Goal: Task Accomplishment & Management: Complete application form

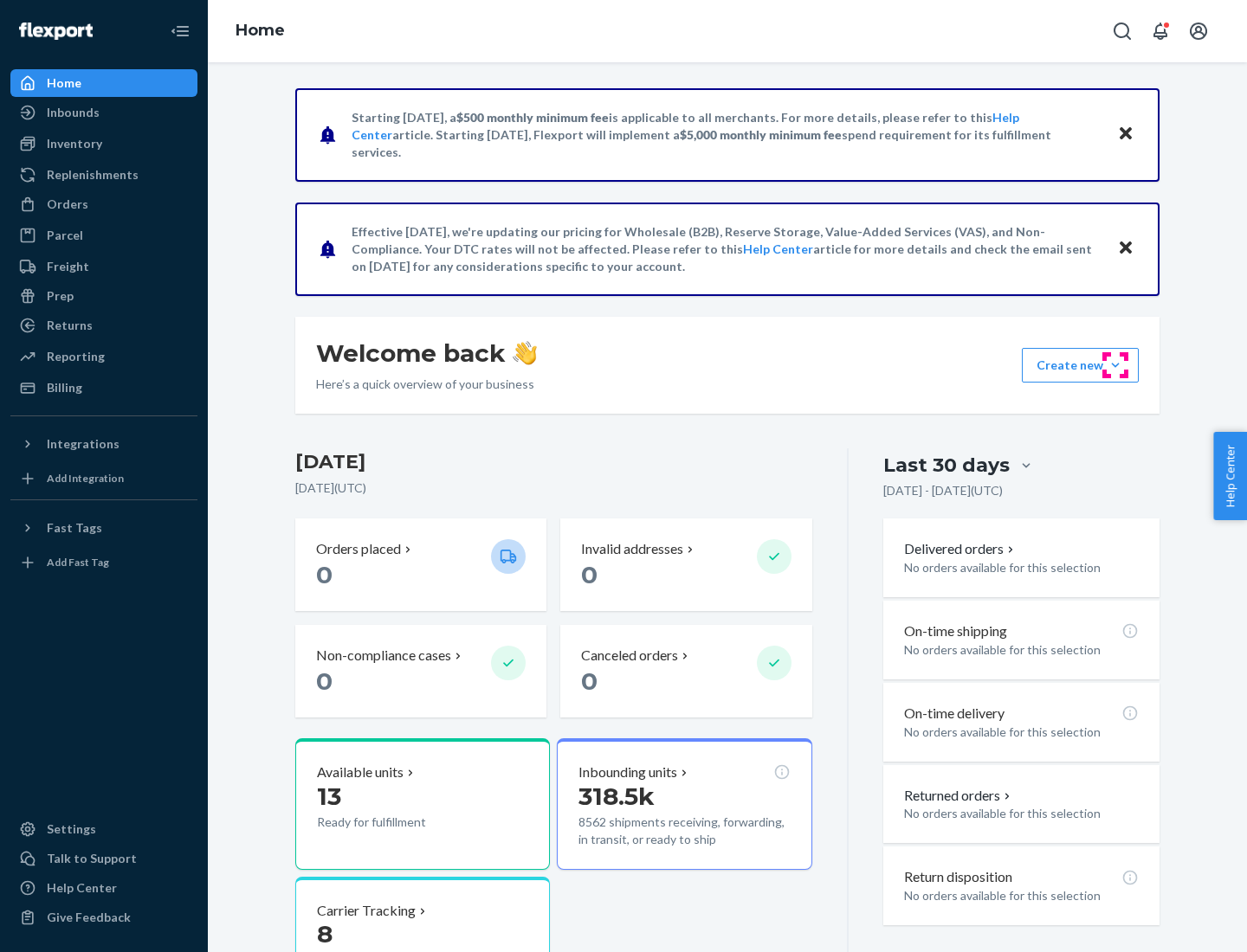
click at [1115, 365] on button "Create new Create new inbound Create new order Create new product" at bounding box center [1080, 364] width 116 height 34
click at [104, 113] on div "Inbounds" at bounding box center [104, 112] width 184 height 24
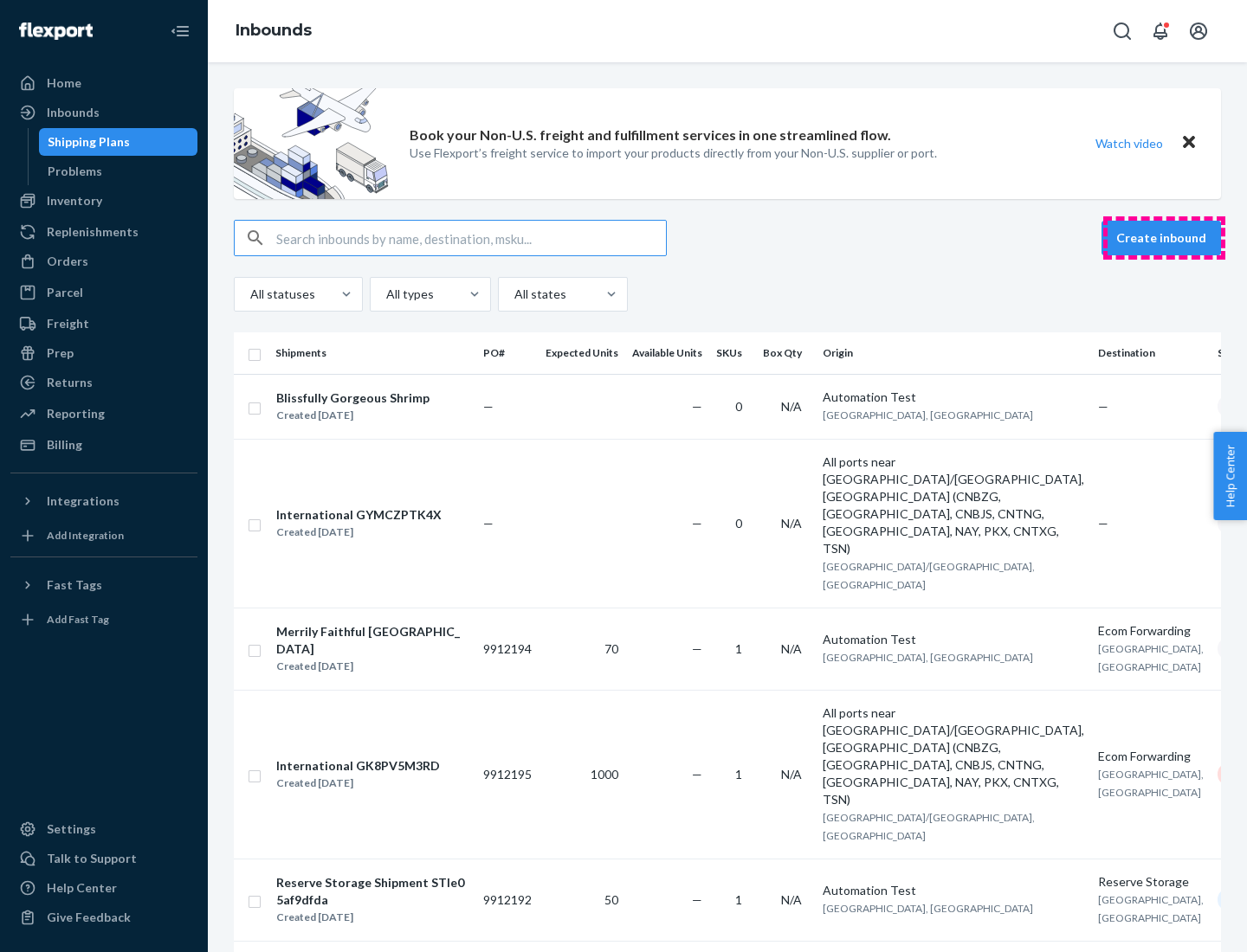
click at [1163, 238] on button "Create inbound" at bounding box center [1161, 237] width 119 height 34
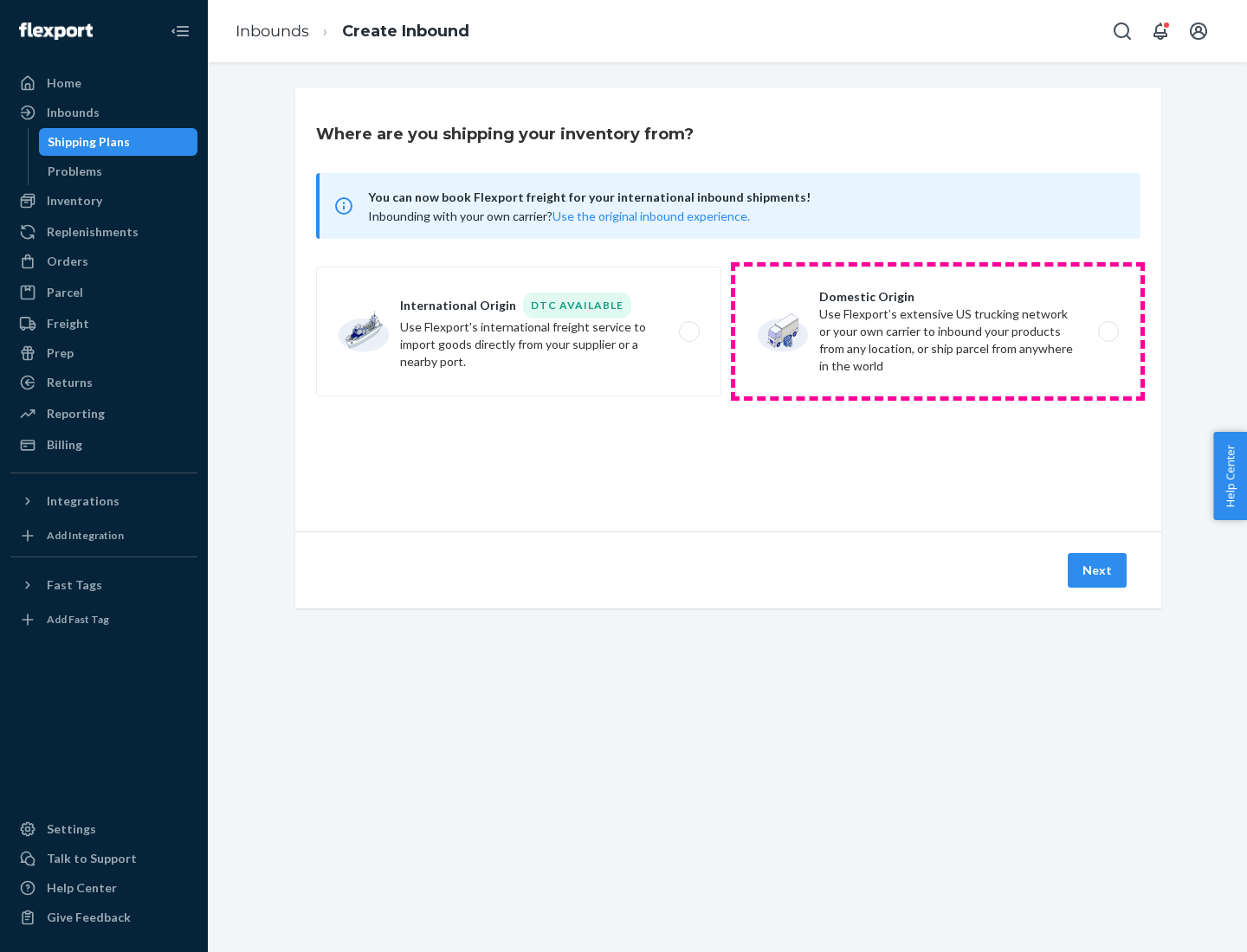
click at [937, 332] on label "Domestic Origin Use Flexport’s extensive US trucking network or your own carrie…" at bounding box center [937, 331] width 405 height 130
click at [1108, 332] on input "Domestic Origin Use Flexport’s extensive US trucking network or your own carrie…" at bounding box center [1113, 332] width 11 height 11
radio input "true"
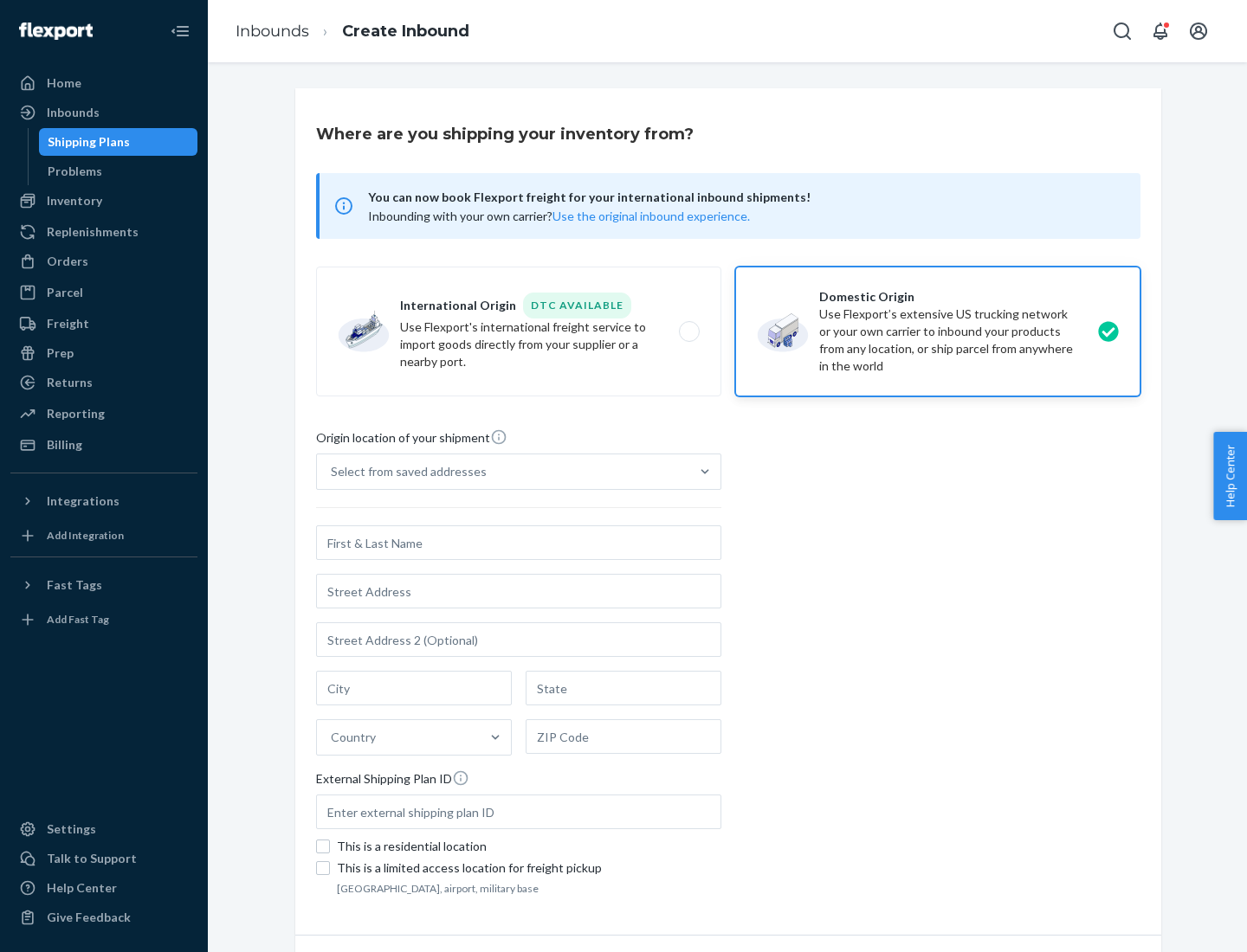
click at [404, 472] on div "Select from saved addresses" at bounding box center [409, 472] width 156 height 18
click at [333, 472] on input "Select from saved addresses" at bounding box center [332, 472] width 2 height 18
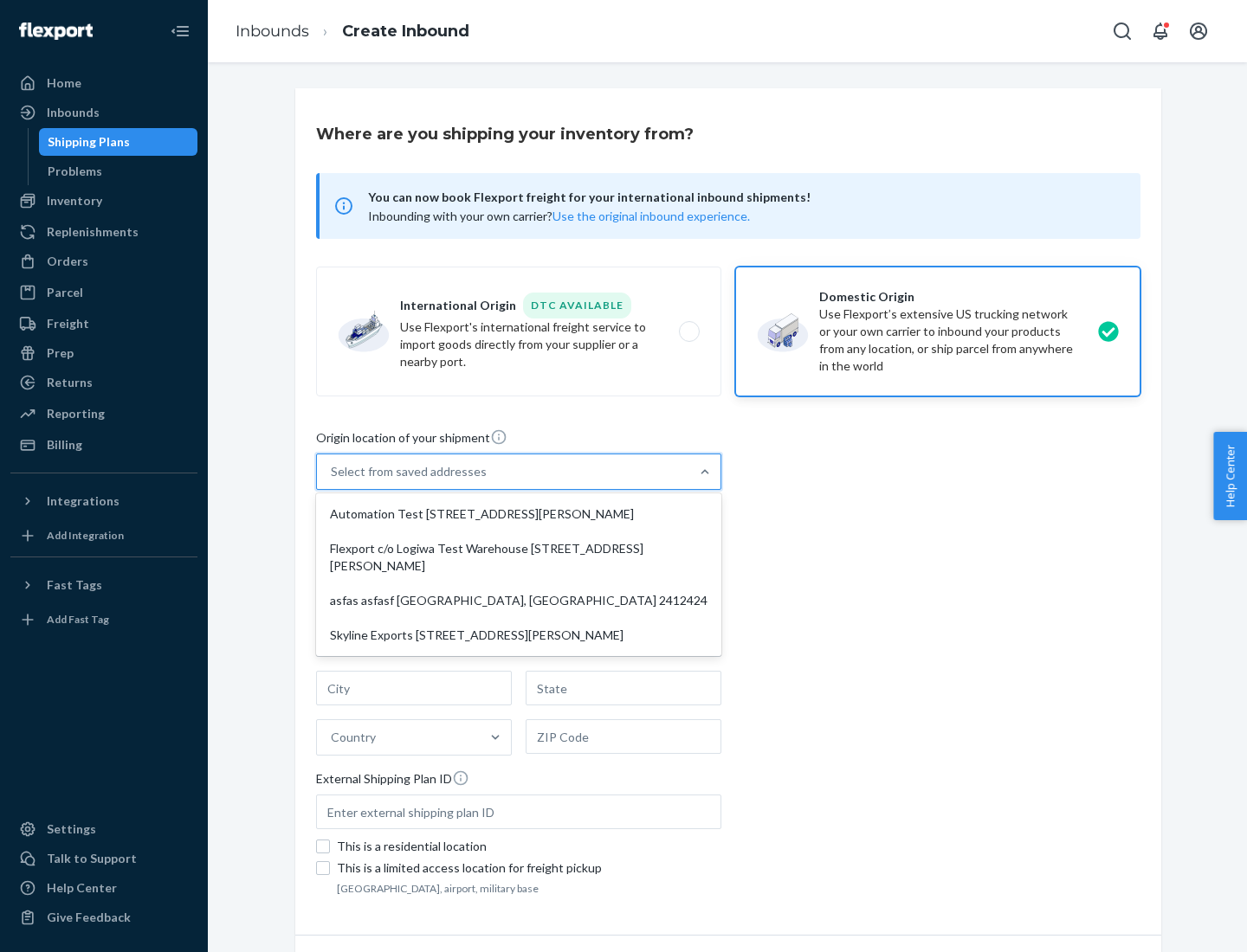
scroll to position [7, 0]
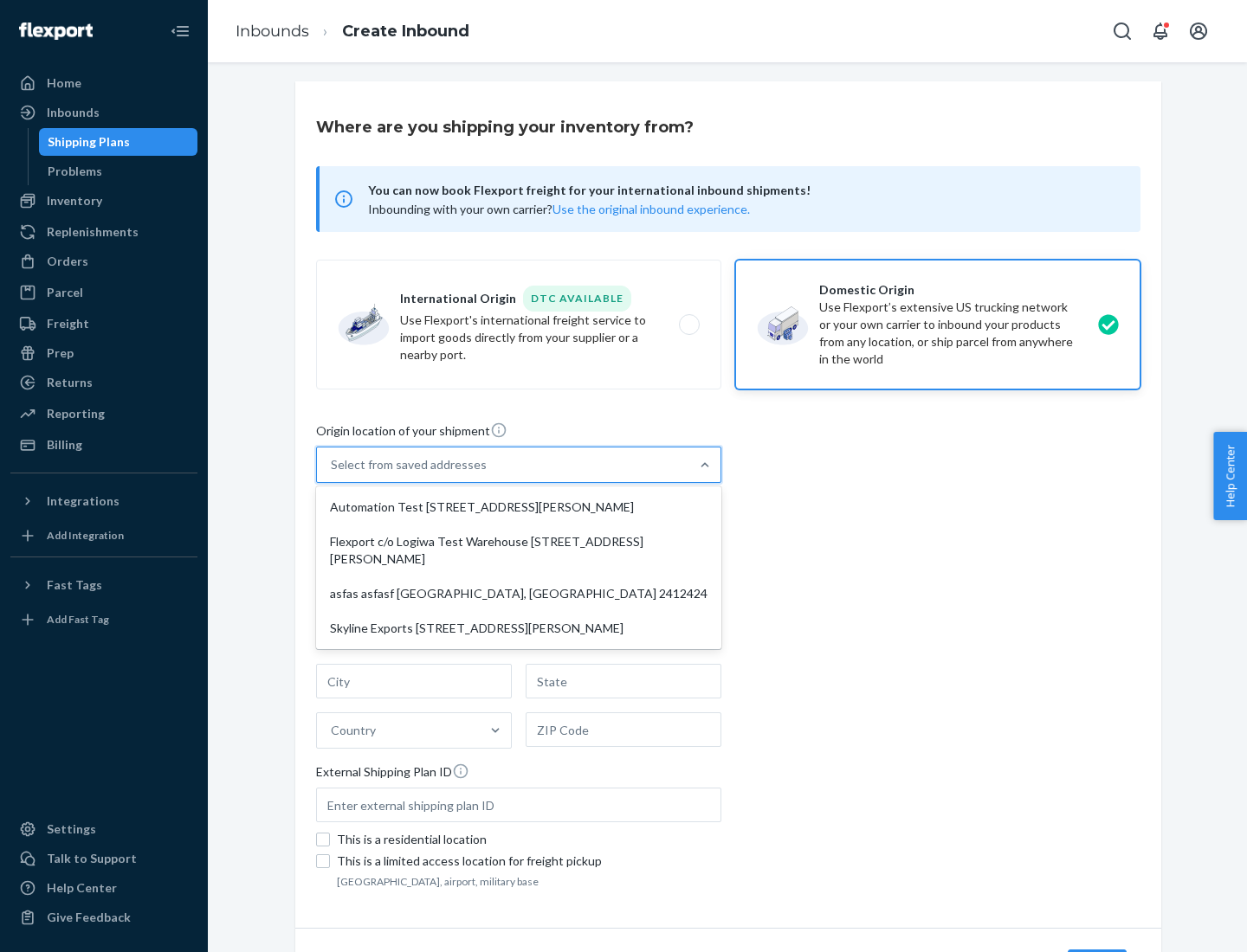
click at [519, 507] on div "Automation Test [STREET_ADDRESS][PERSON_NAME]" at bounding box center [518, 506] width 398 height 34
click at [333, 474] on input "option Automation Test [STREET_ADDRESS][PERSON_NAME] focused, 1 of 4. 4 results…" at bounding box center [332, 465] width 2 height 18
type input "Automation Test"
type input "9th Floor"
type input "[GEOGRAPHIC_DATA]"
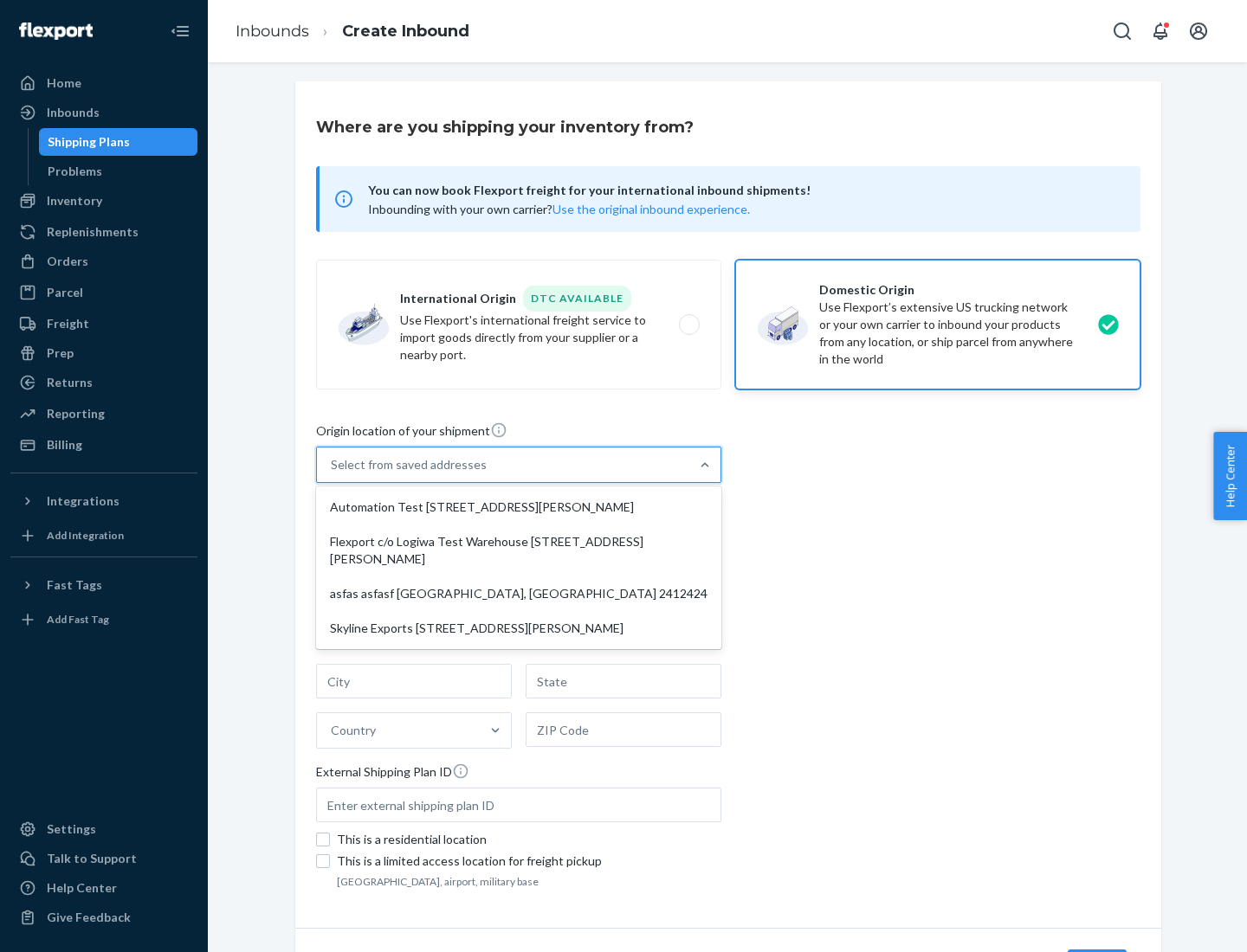
type input "CA"
type input "94104"
type input "[STREET_ADDRESS][PERSON_NAME]"
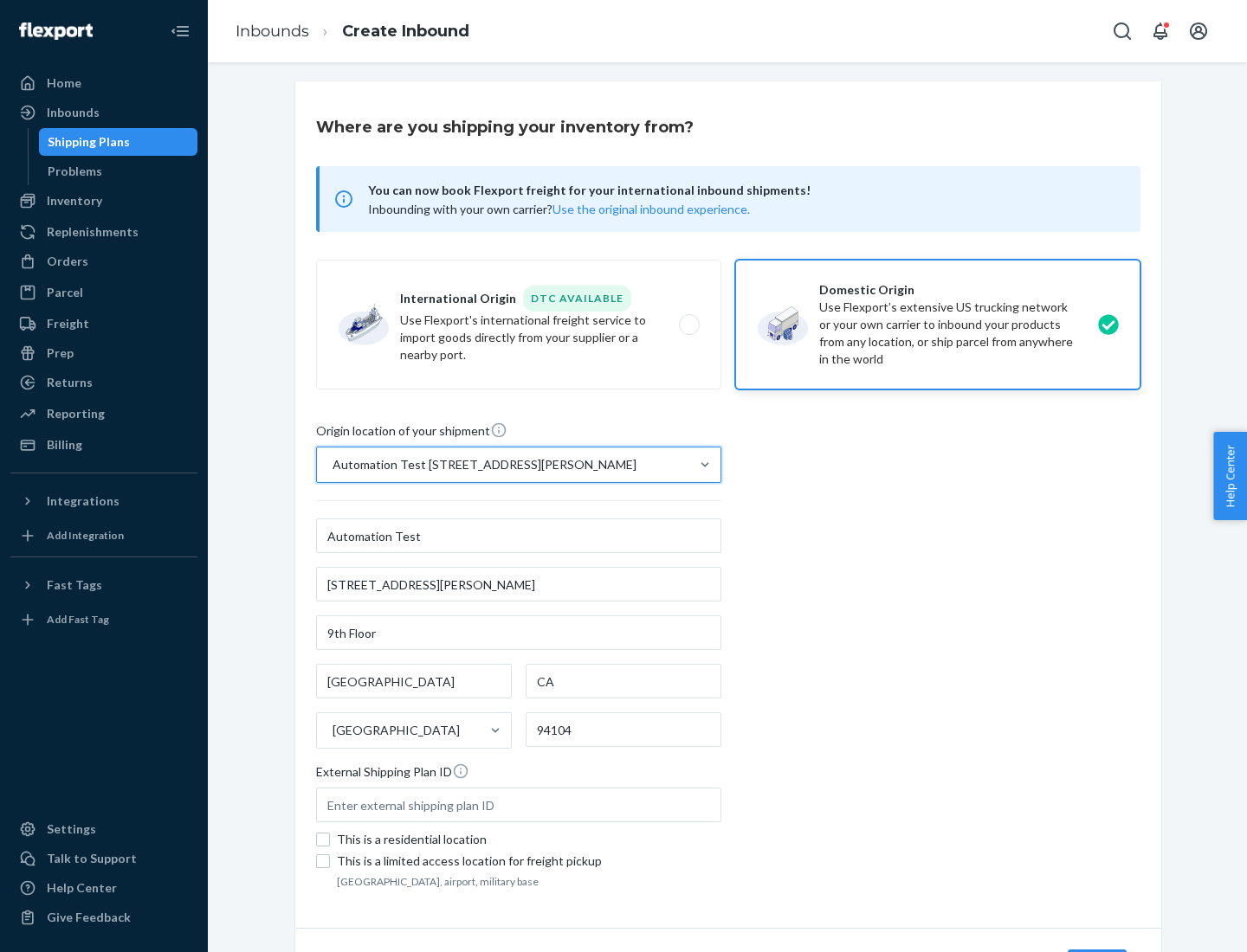
scroll to position [101, 0]
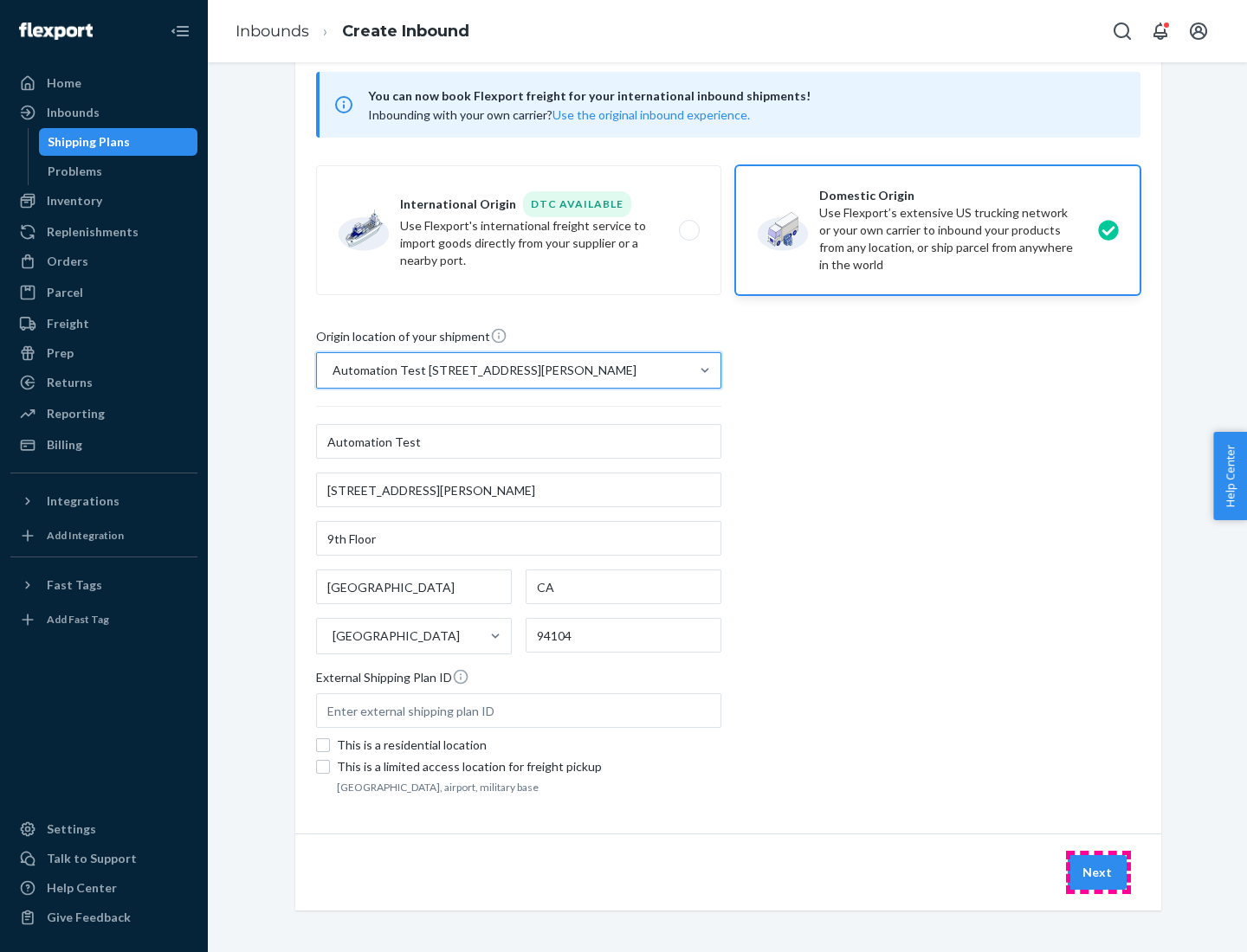
click at [1098, 873] on button "Next" at bounding box center [1097, 872] width 59 height 34
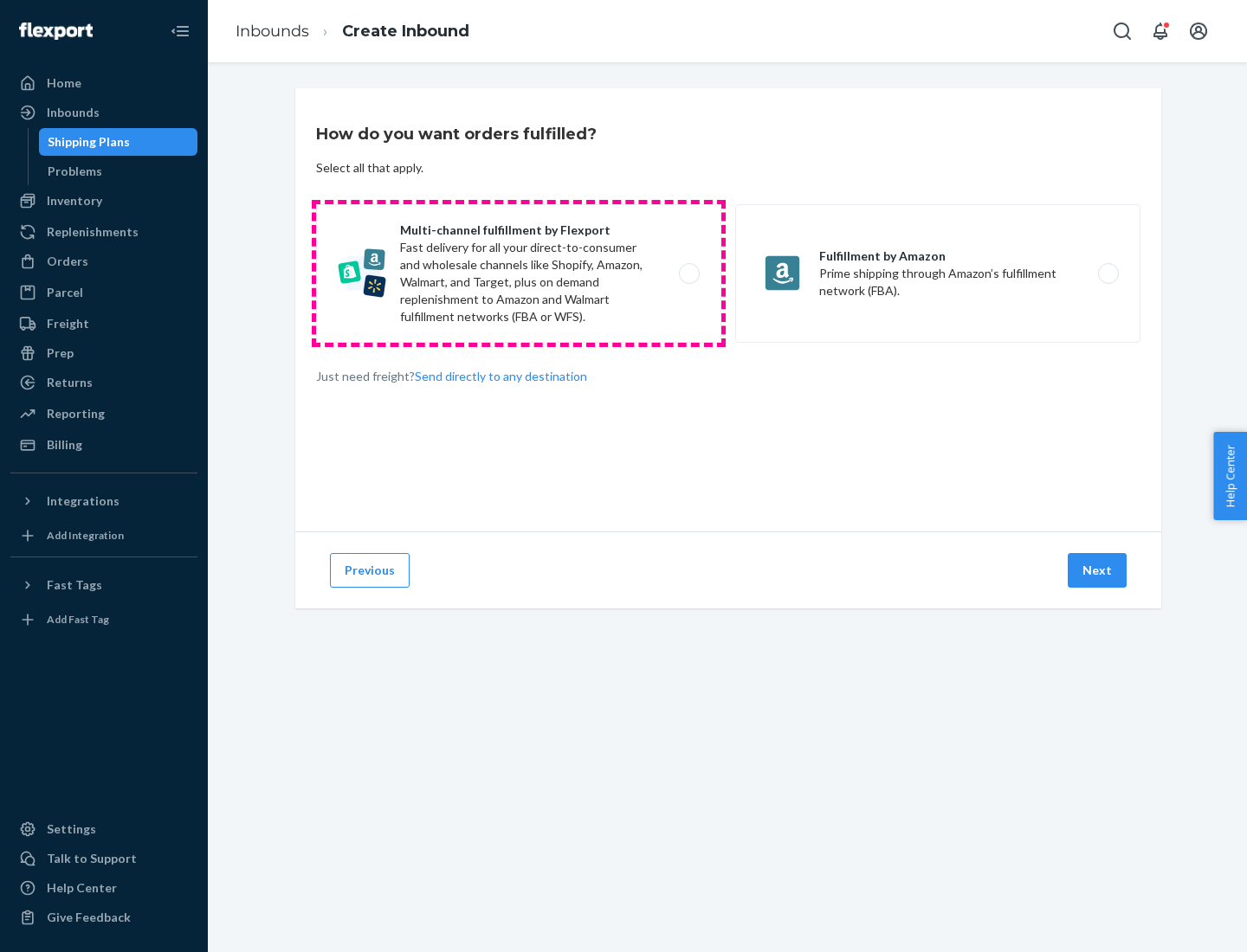
click at [519, 274] on label "Multi-channel fulfillment by Flexport Fast delivery for all your direct-to-cons…" at bounding box center [518, 274] width 405 height 139
click at [688, 274] on input "Multi-channel fulfillment by Flexport Fast delivery for all your direct-to-cons…" at bounding box center [694, 274] width 11 height 11
radio input "true"
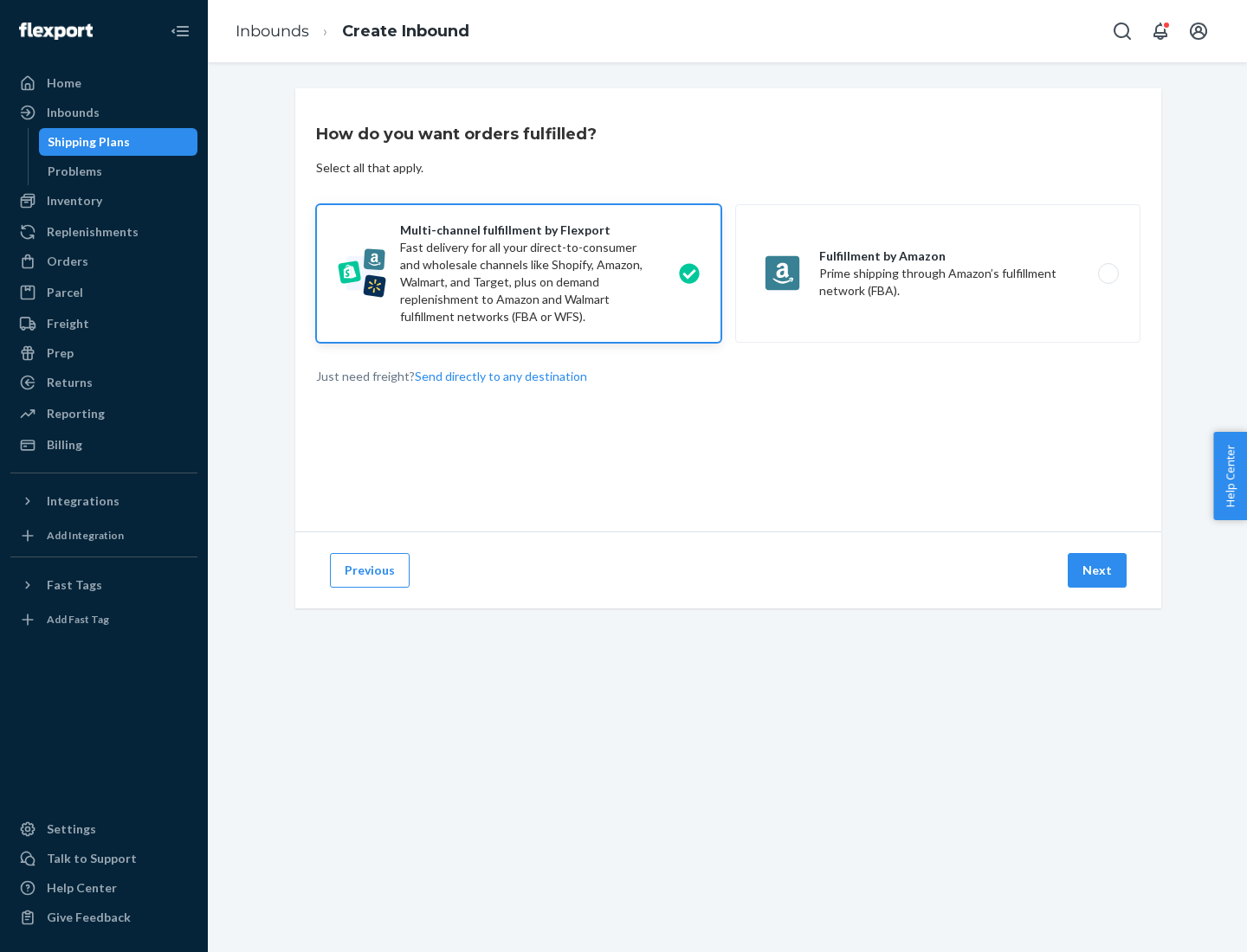
click at [1098, 570] on button "Next" at bounding box center [1097, 570] width 59 height 34
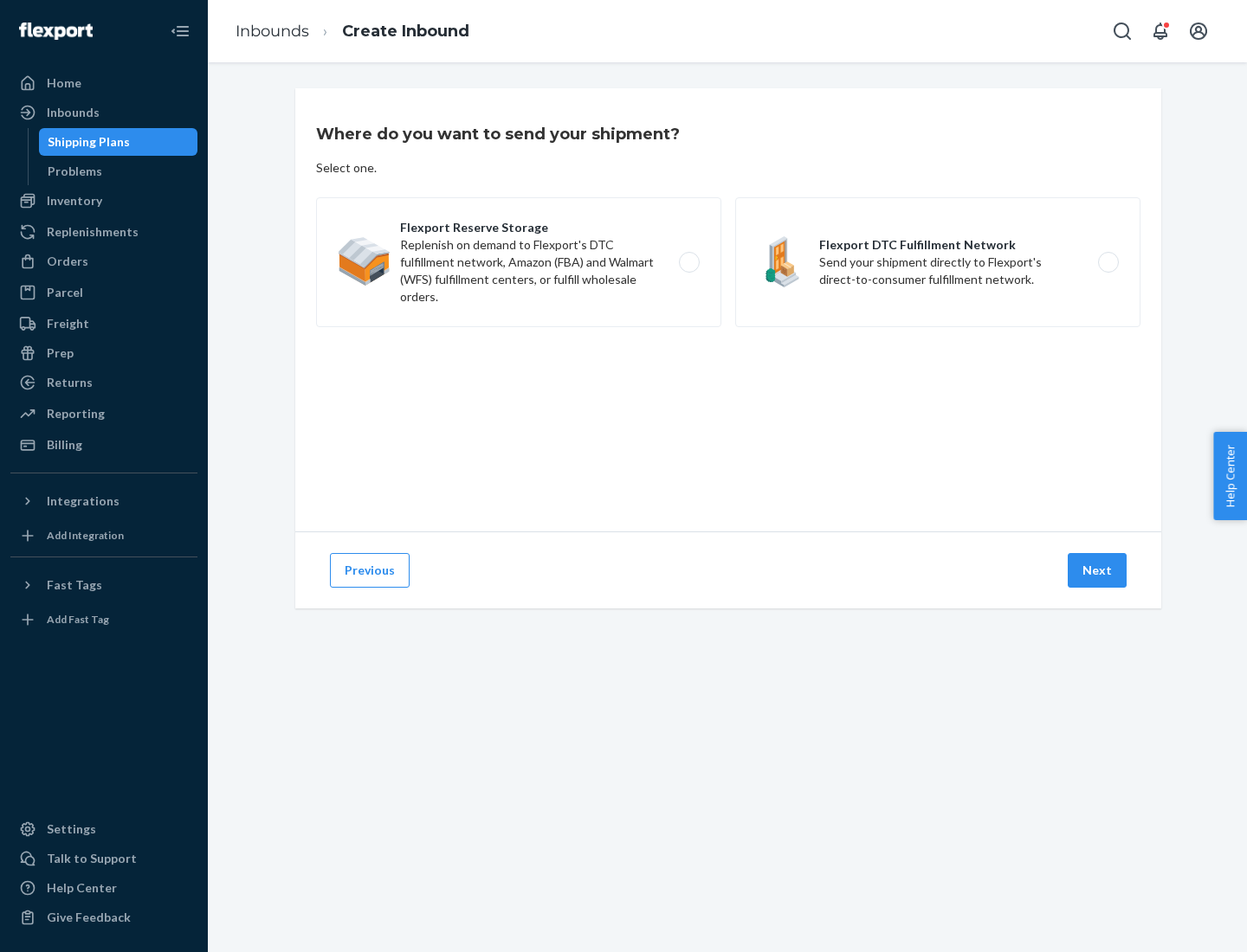
click at [937, 262] on label "Flexport DTC Fulfillment Network Send your shipment directly to Flexport's dire…" at bounding box center [937, 262] width 405 height 130
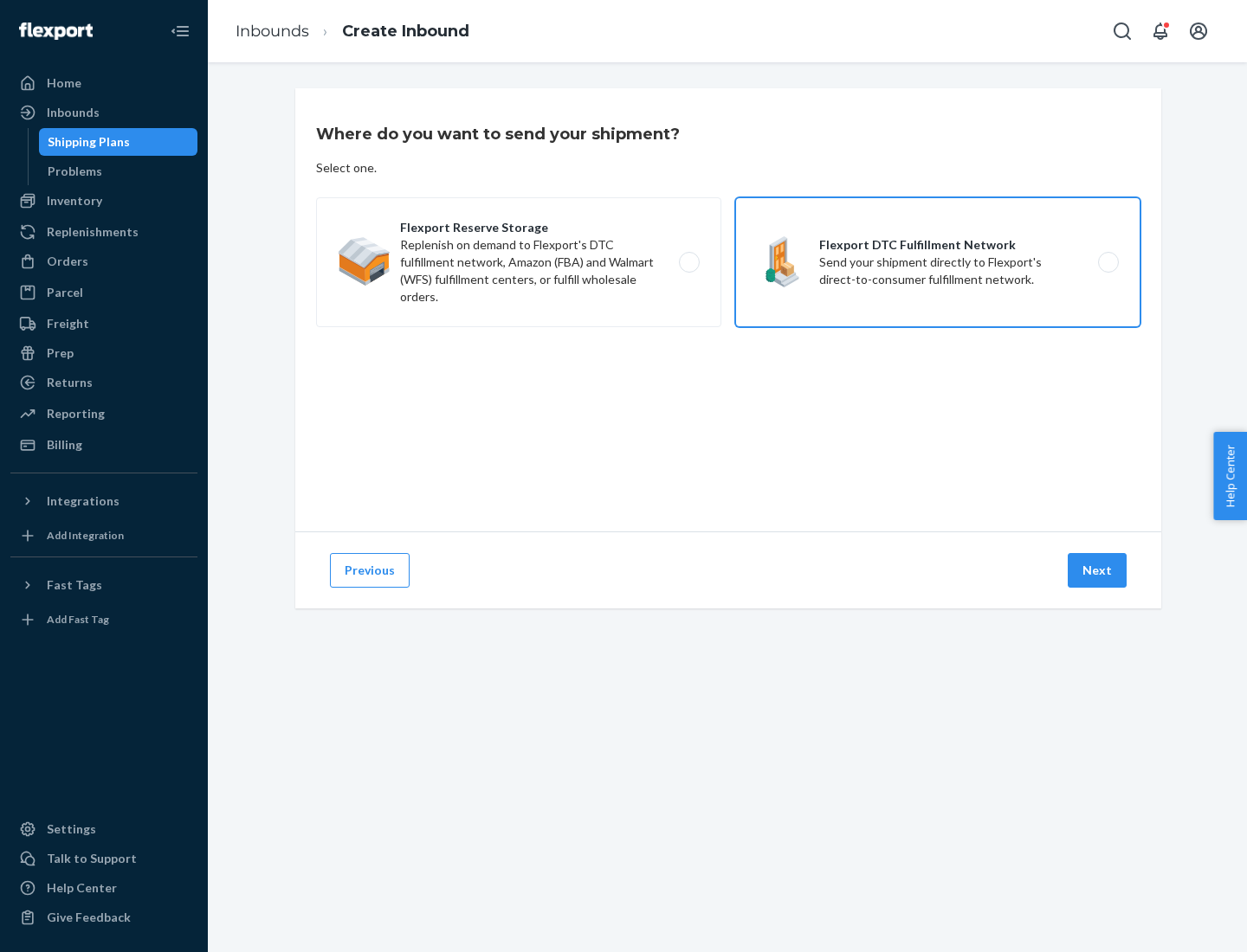
click at [1108, 262] on input "Flexport DTC Fulfillment Network Send your shipment directly to Flexport's dire…" at bounding box center [1113, 262] width 11 height 11
radio input "true"
click at [1098, 570] on button "Next" at bounding box center [1097, 570] width 59 height 34
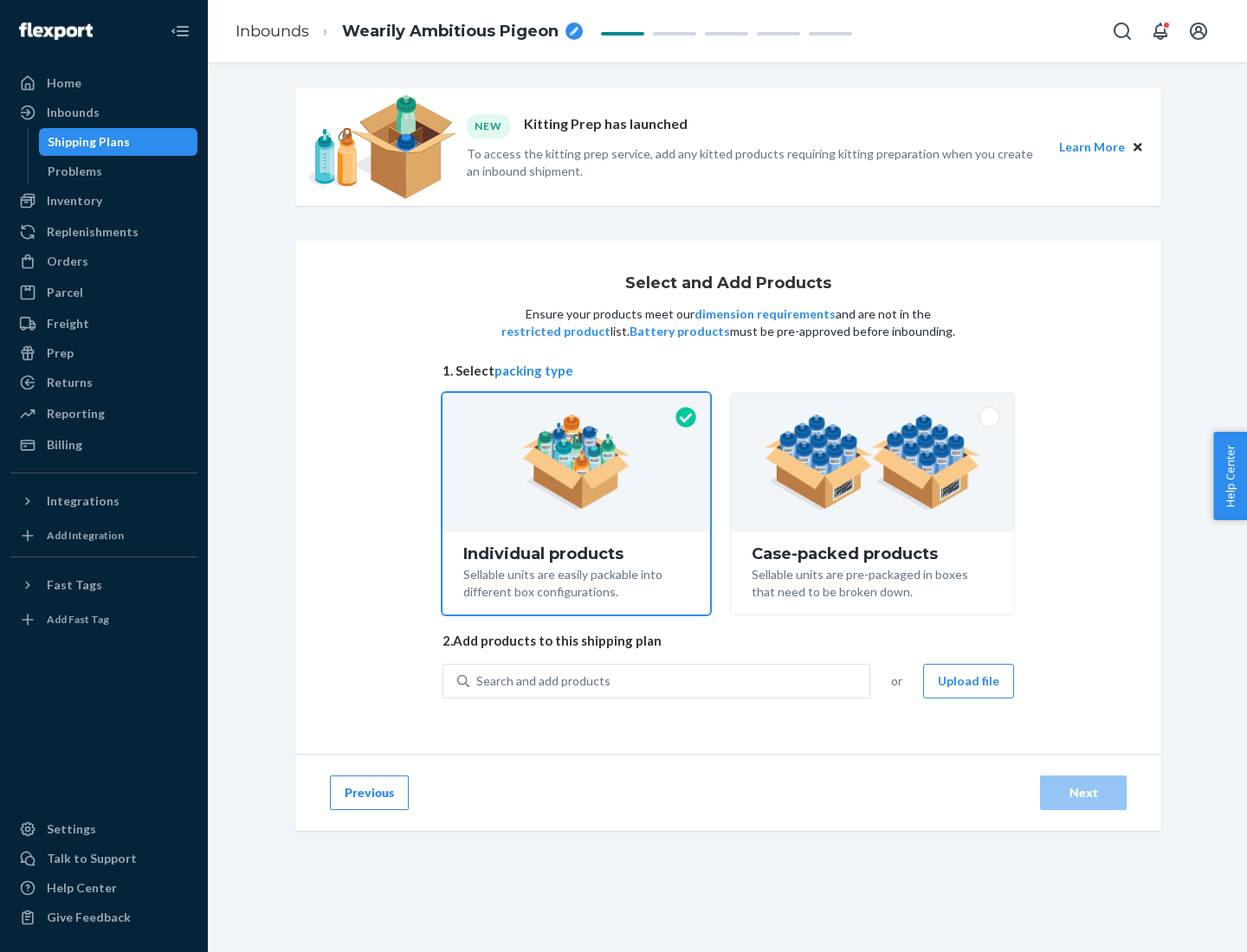
click at [873, 462] on img at bounding box center [872, 462] width 215 height 95
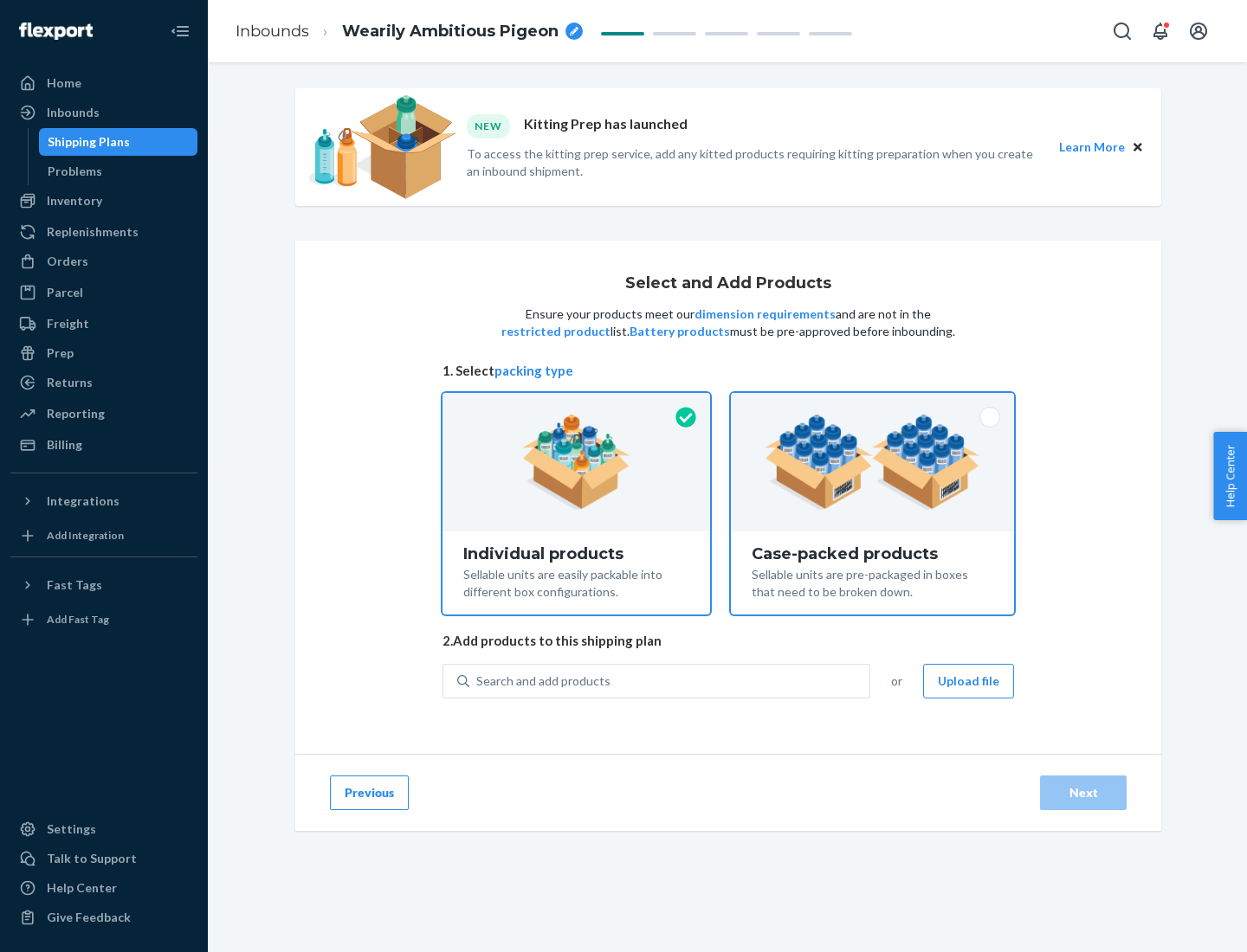
click at [873, 404] on input "Case-packed products Sellable units are pre-packaged in boxes that need to be b…" at bounding box center [872, 398] width 11 height 11
radio input "true"
radio input "false"
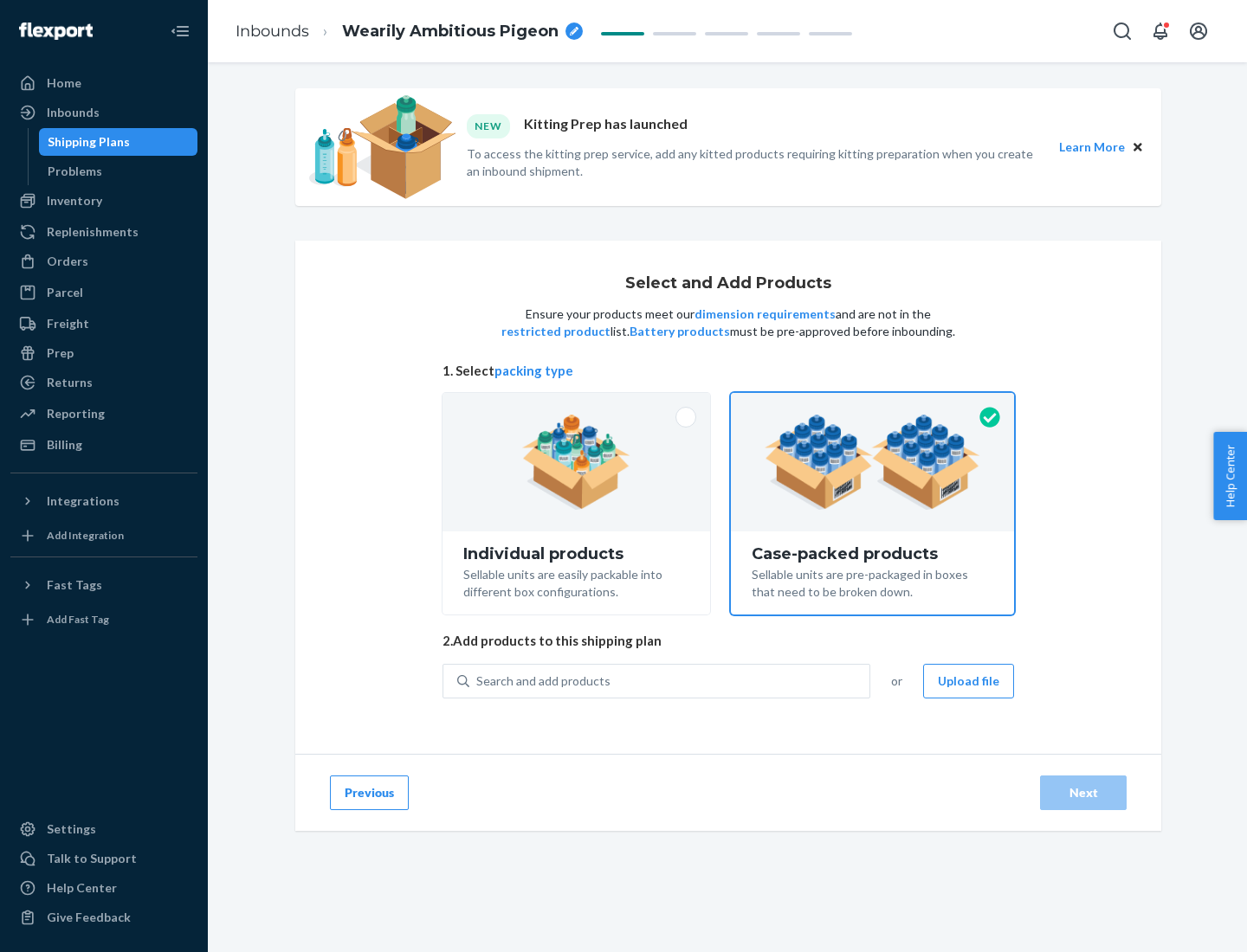
click at [670, 680] on div "Search and add products" at bounding box center [669, 680] width 400 height 31
click at [477, 680] on input "Search and add products" at bounding box center [477, 681] width 2 height 18
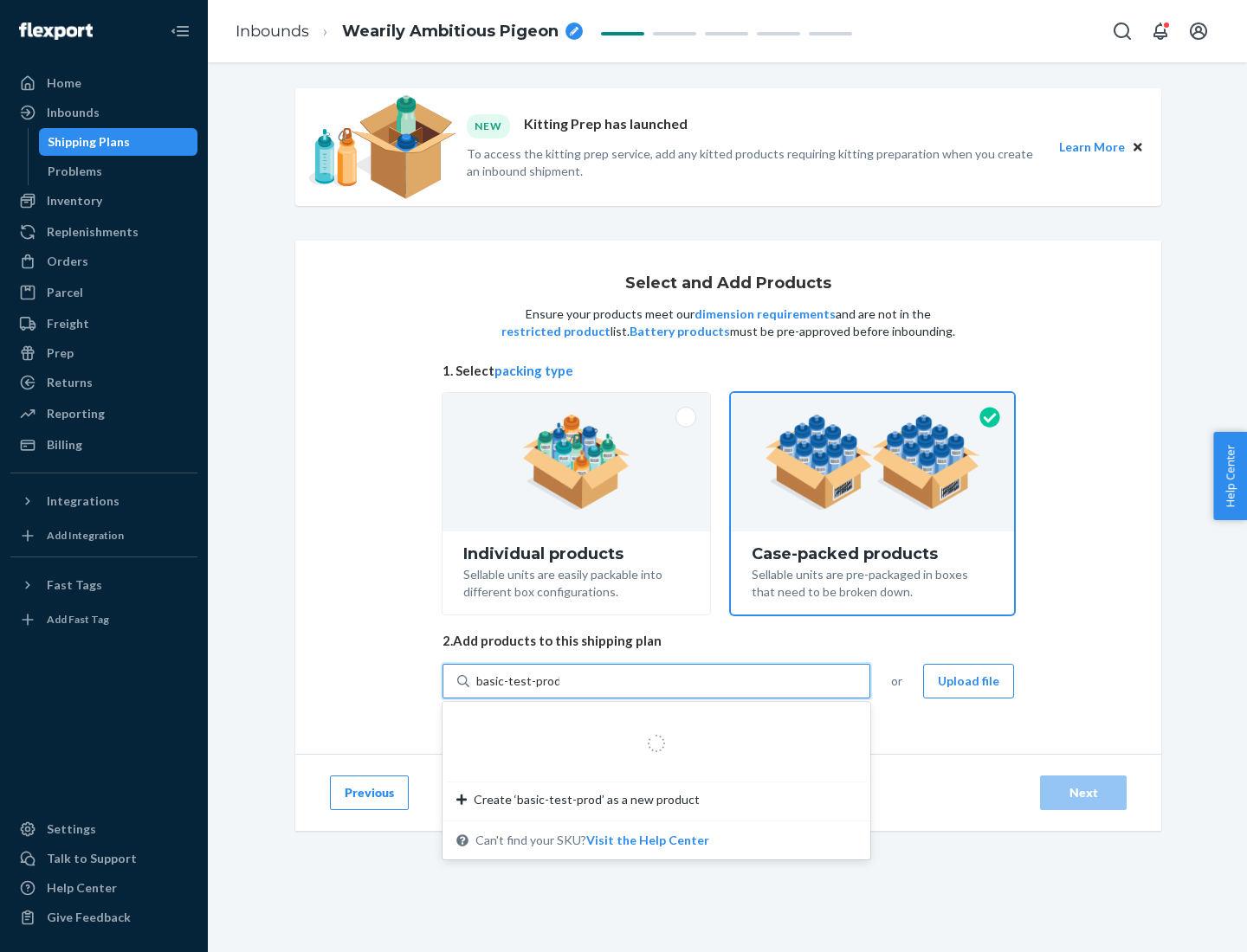
type input "basic-test-product-1"
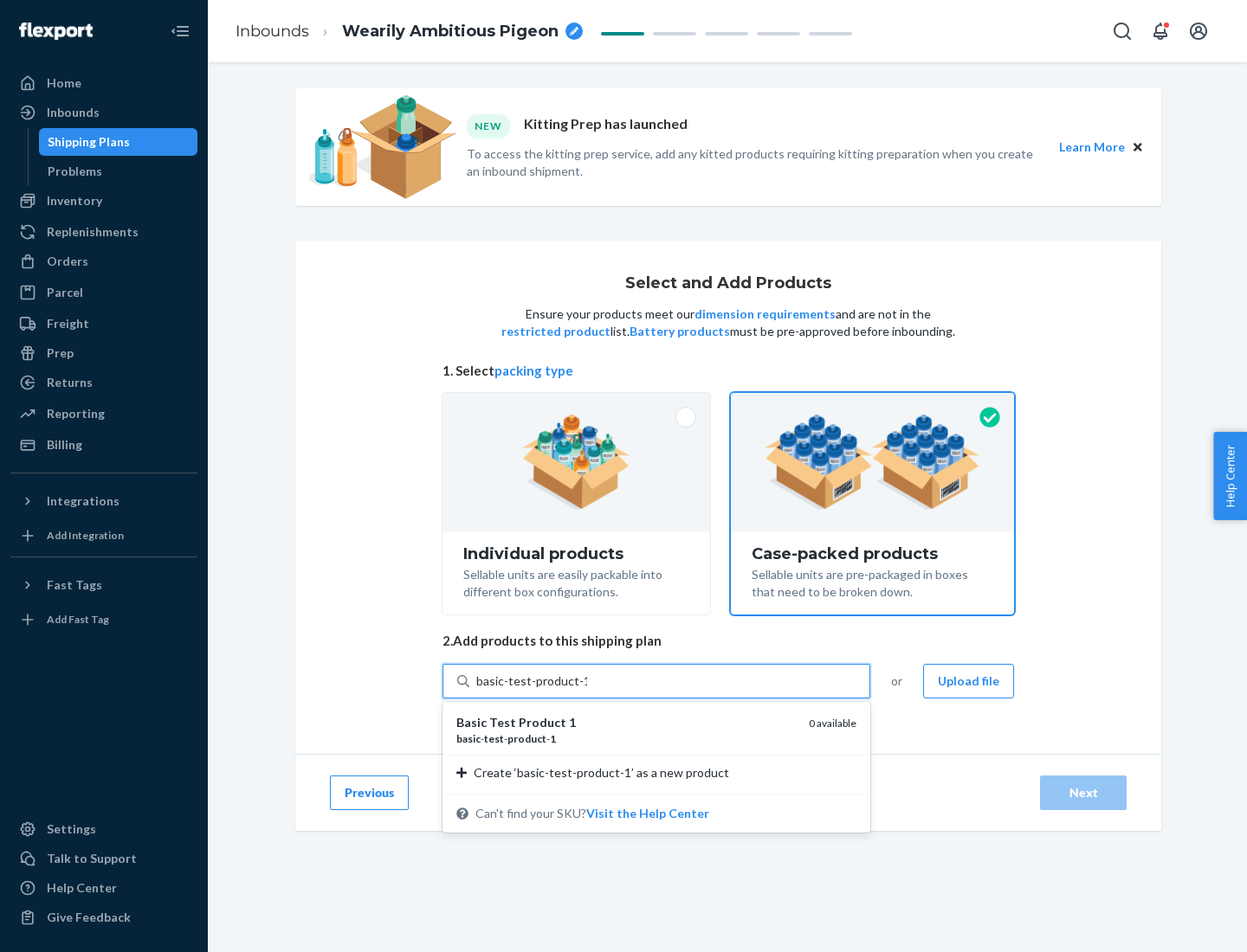
click at [626, 738] on div "basic - test - product - 1" at bounding box center [626, 738] width 339 height 15
click at [587, 690] on input "basic-test-product-1" at bounding box center [532, 681] width 111 height 18
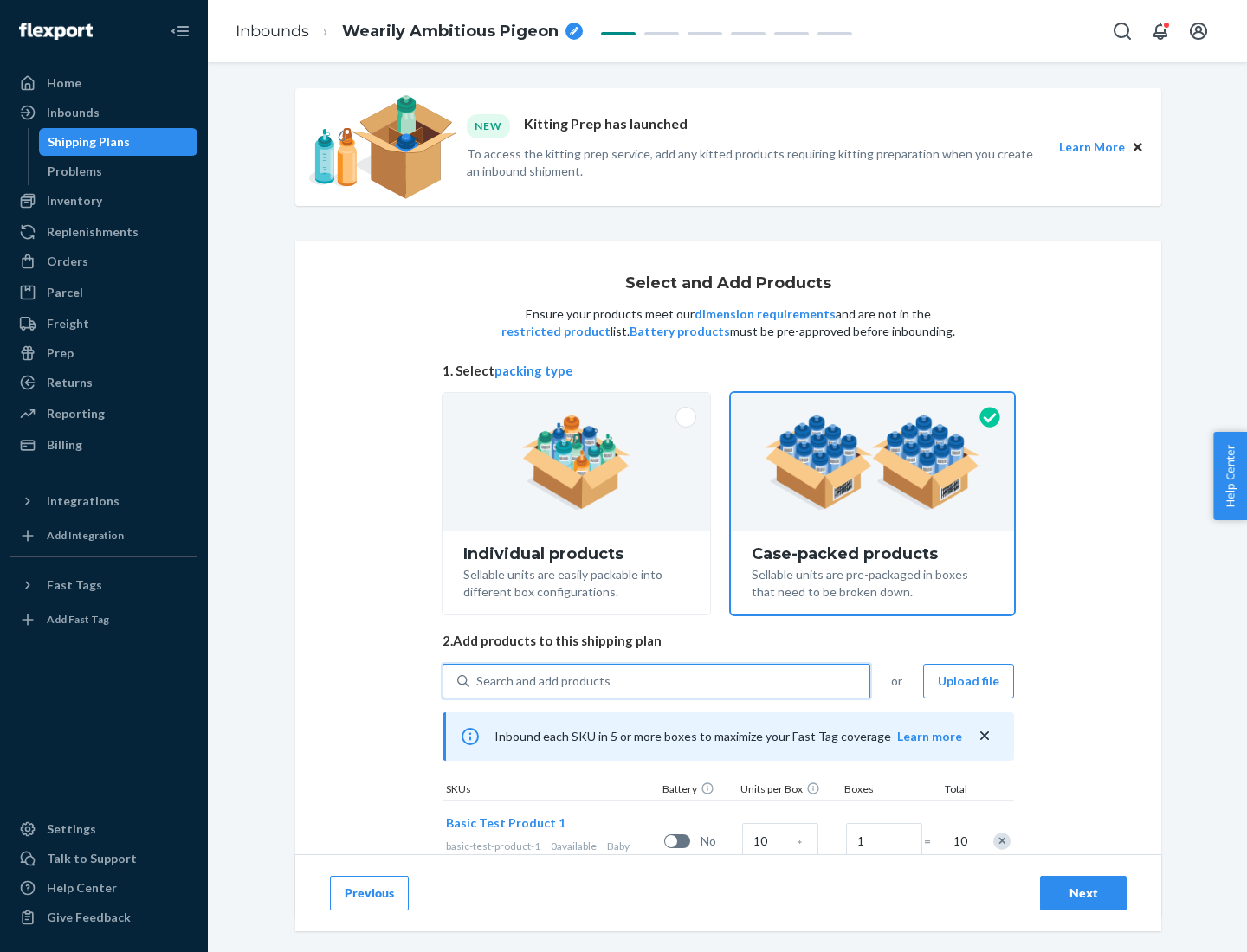
scroll to position [63, 0]
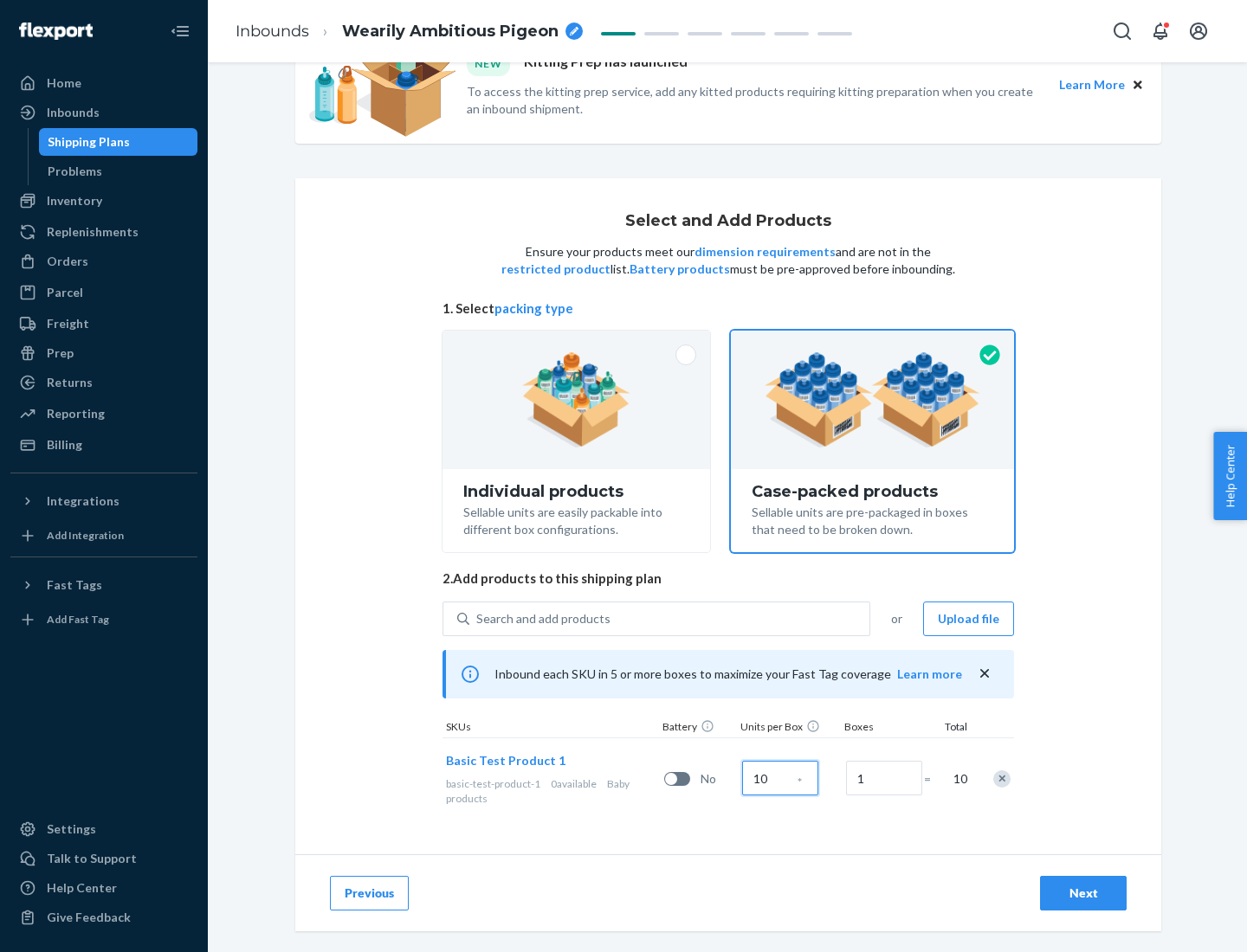
type input "10"
type input "7"
click at [1083, 893] on div "Next" at bounding box center [1083, 894] width 57 height 18
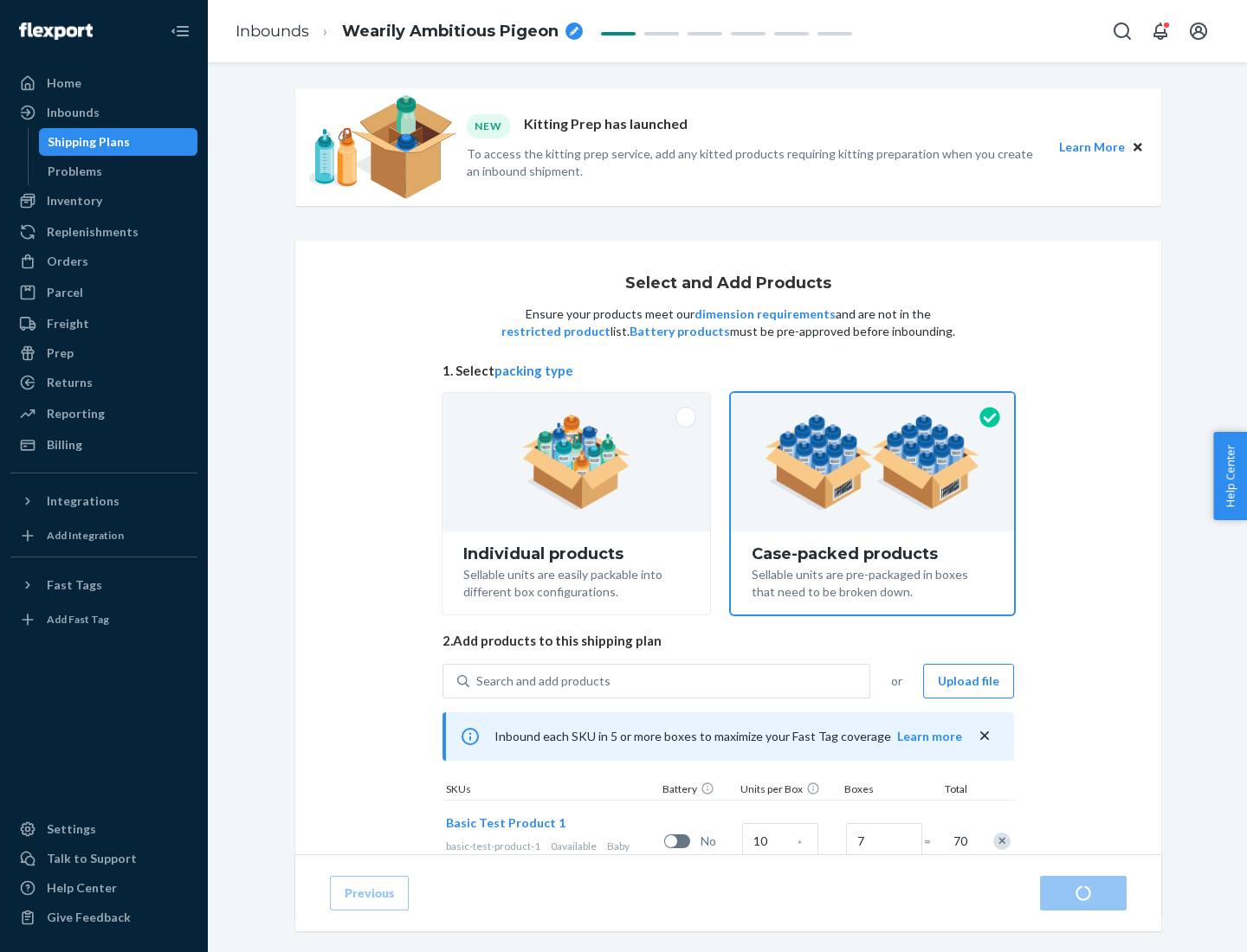
radio input "true"
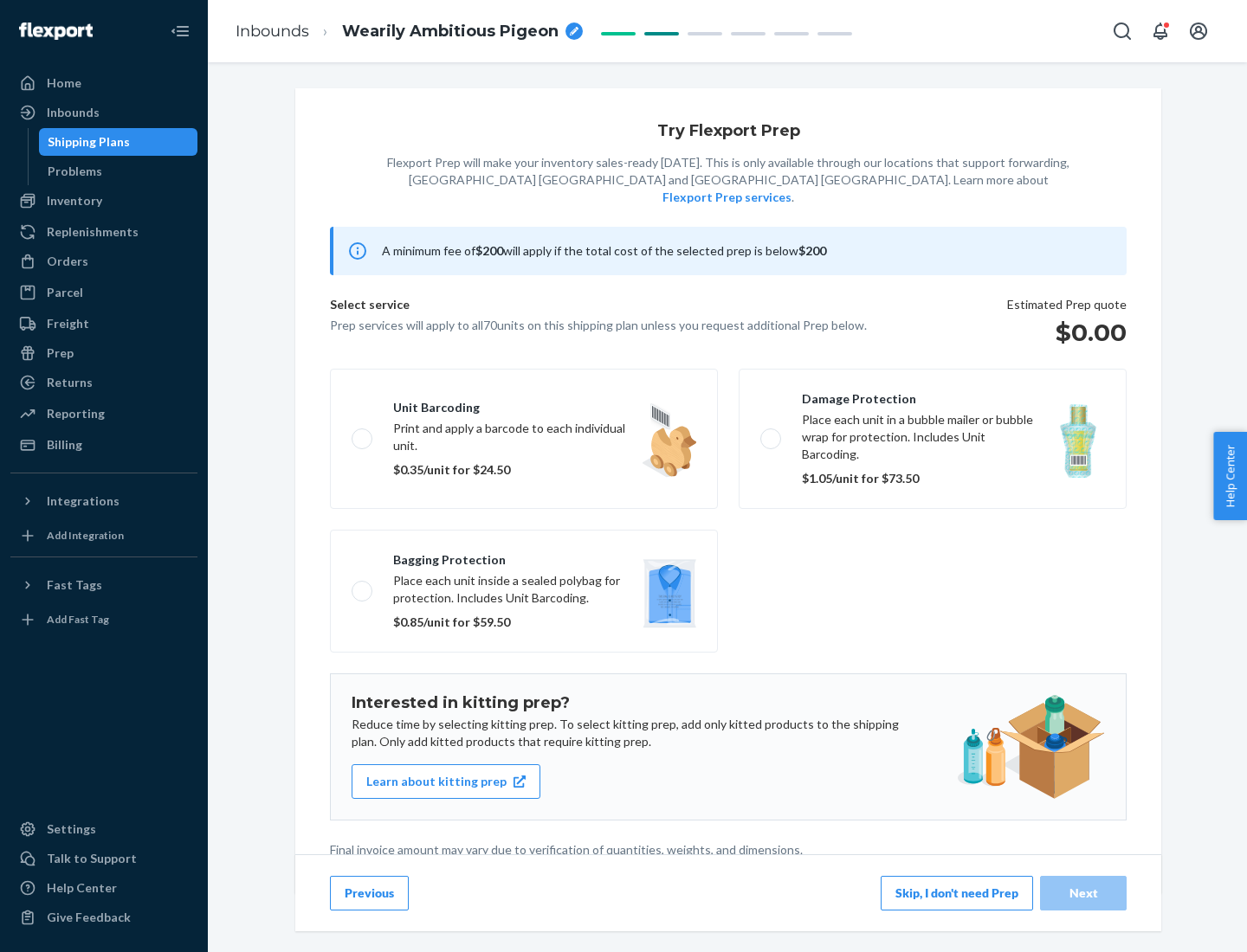
scroll to position [4, 0]
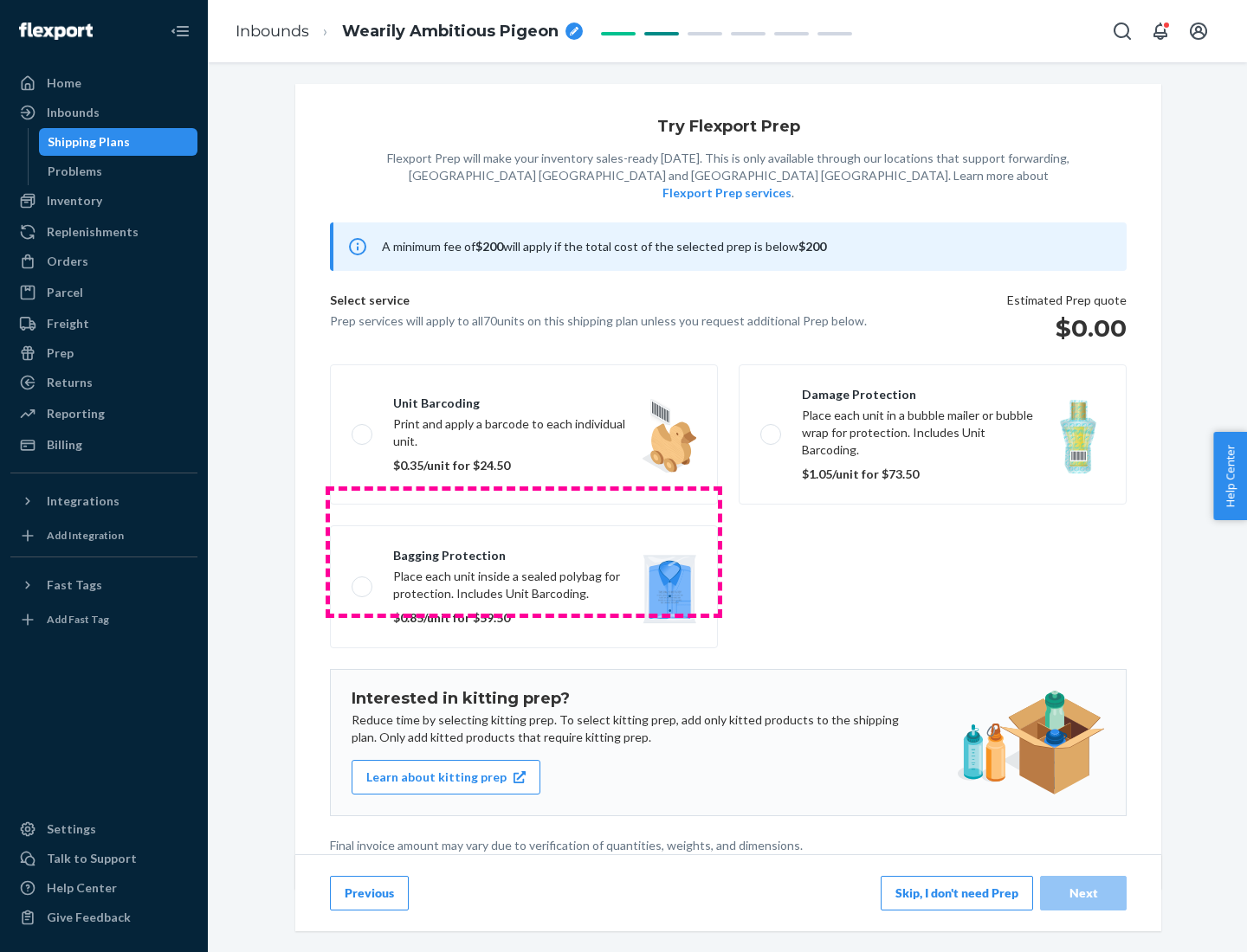
click at [523, 551] on label "Bagging protection Place each unit inside a sealed polybag for protection. Incl…" at bounding box center [523, 586] width 387 height 123
click at [363, 581] on input "Bagging protection Place each unit inside a sealed polybag for protection. Incl…" at bounding box center [357, 586] width 11 height 11
checkbox input "true"
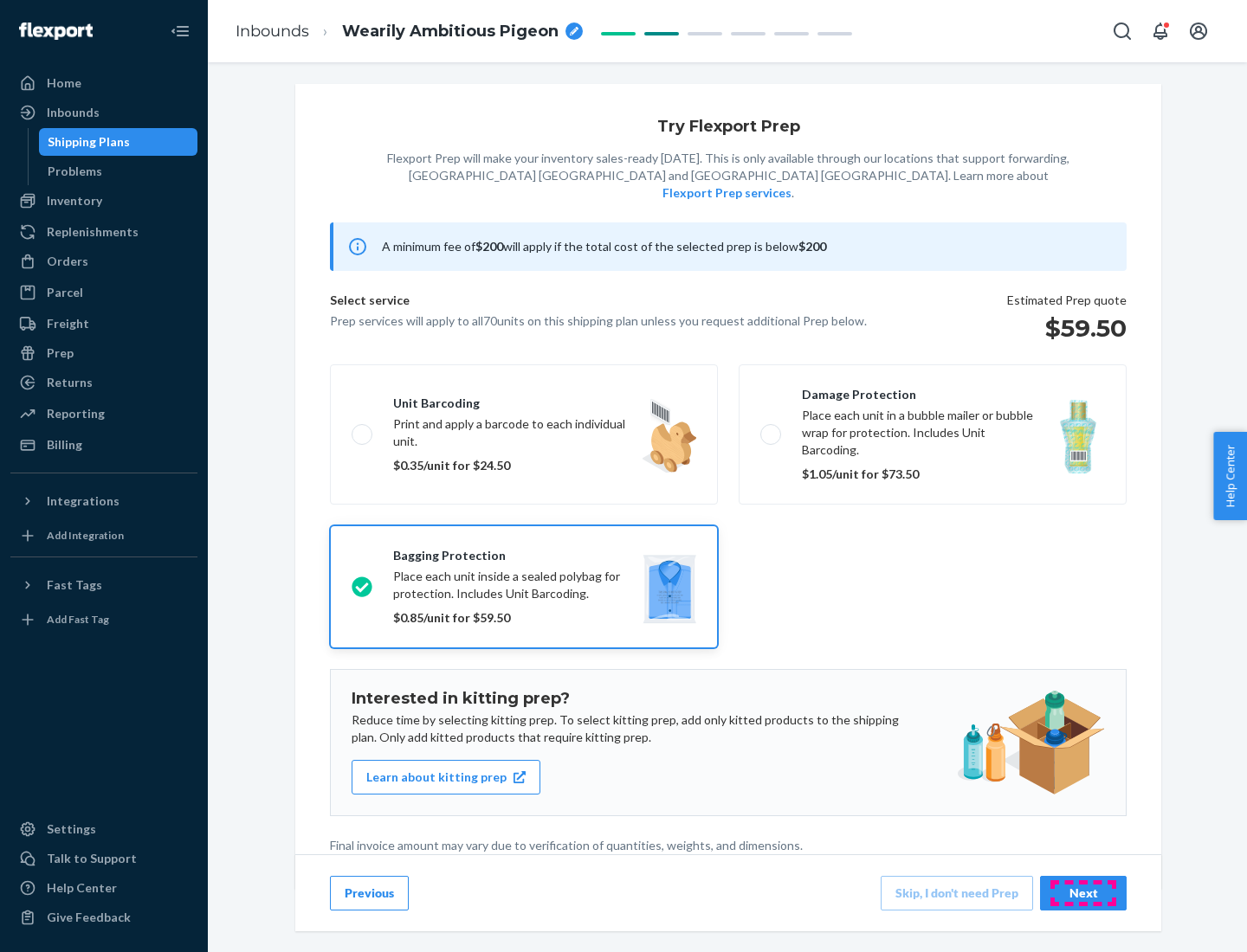
click at [1083, 892] on div "Next" at bounding box center [1083, 894] width 57 height 18
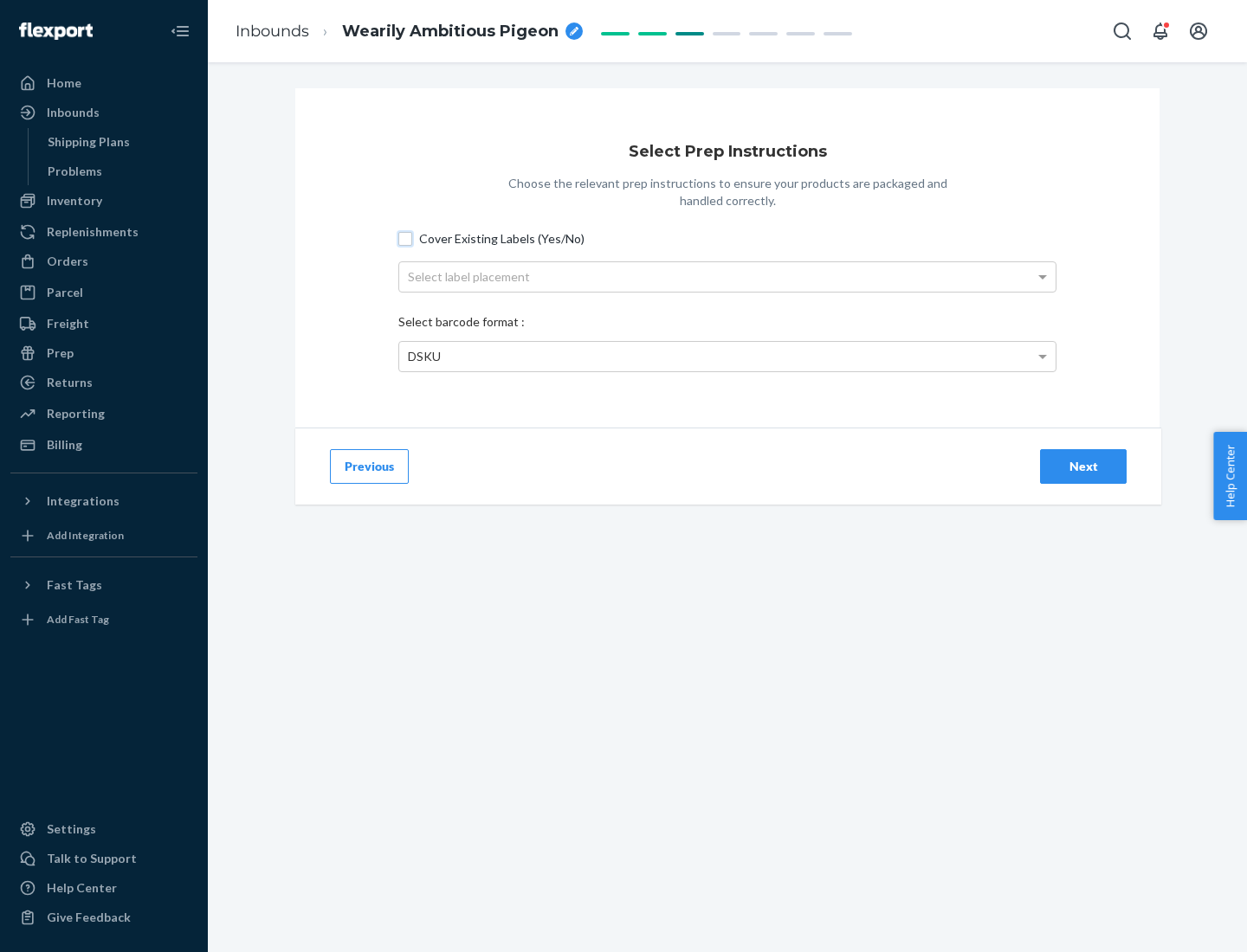
click at [405, 238] on input "Cover Existing Labels (Yes/No)" at bounding box center [405, 239] width 14 height 14
checkbox input "true"
click at [727, 276] on div "Select label placement" at bounding box center [727, 276] width 657 height 29
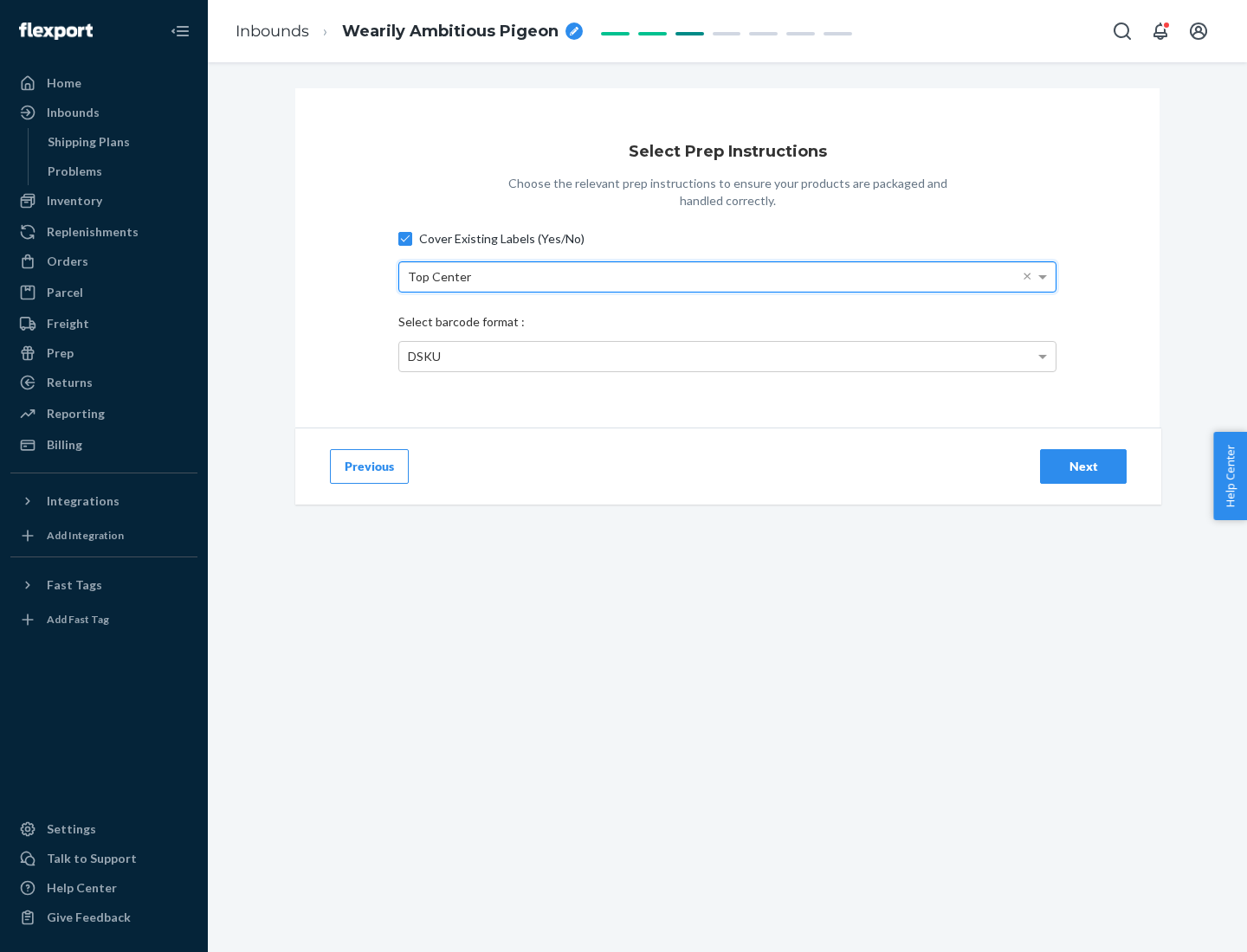
click at [727, 356] on div "DSKU" at bounding box center [727, 356] width 657 height 29
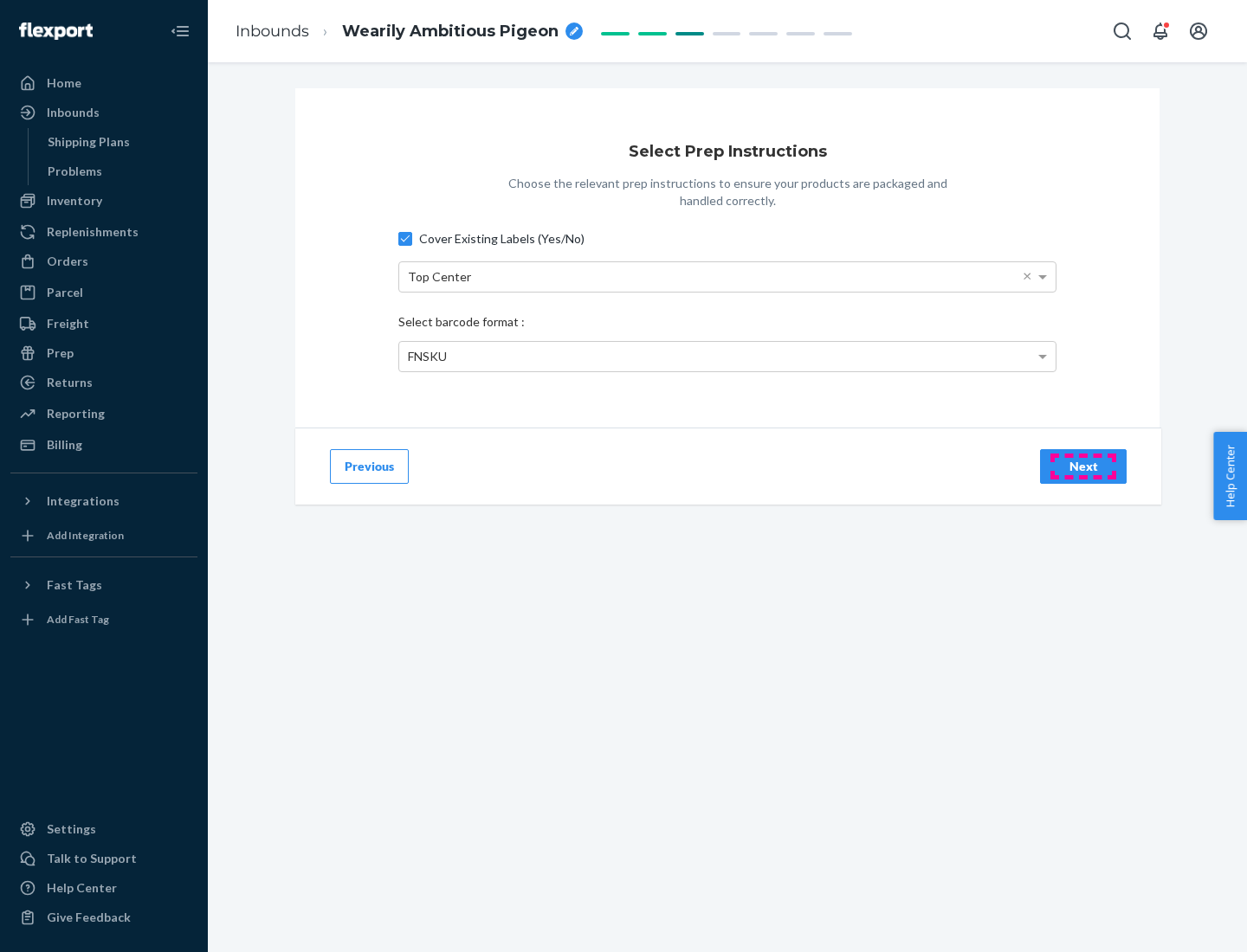
click at [1083, 466] on div "Next" at bounding box center [1083, 467] width 57 height 18
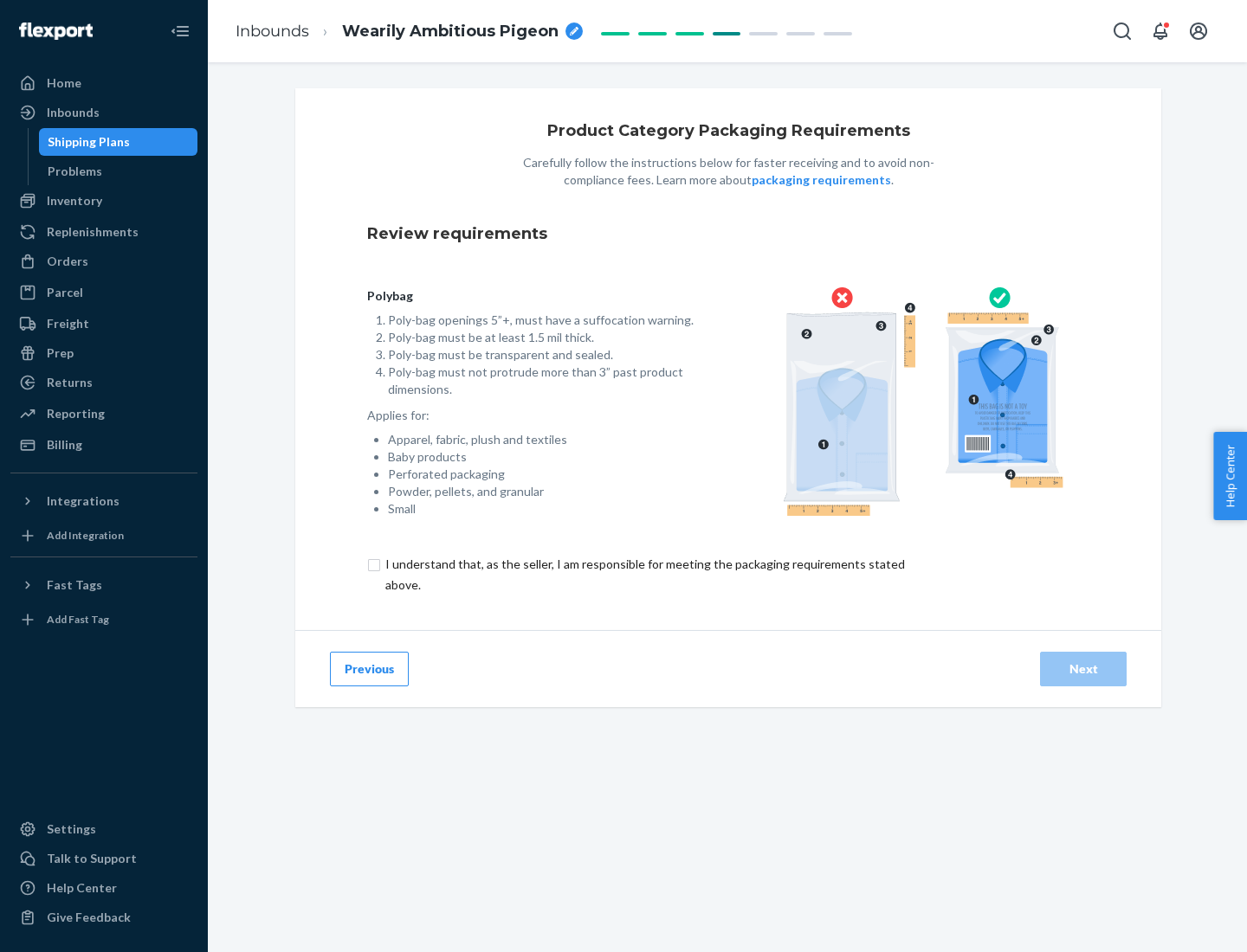
click at [643, 573] on input "checkbox" at bounding box center [655, 574] width 575 height 41
checkbox input "true"
click at [1083, 668] on div "Next" at bounding box center [1083, 669] width 57 height 18
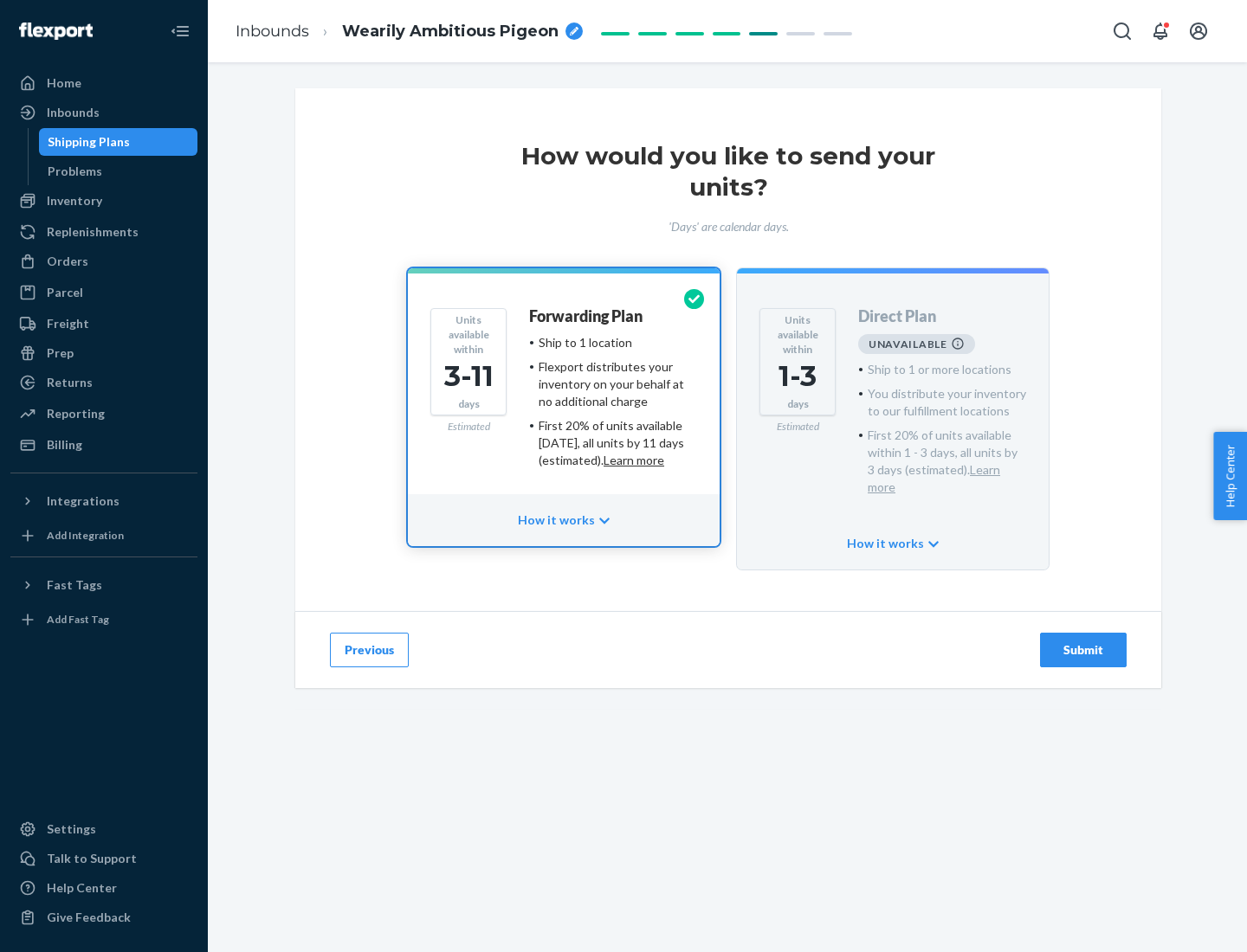
click at [587, 316] on h4 "Forwarding Plan" at bounding box center [585, 317] width 114 height 18
click at [1083, 641] on div "Submit" at bounding box center [1083, 650] width 57 height 18
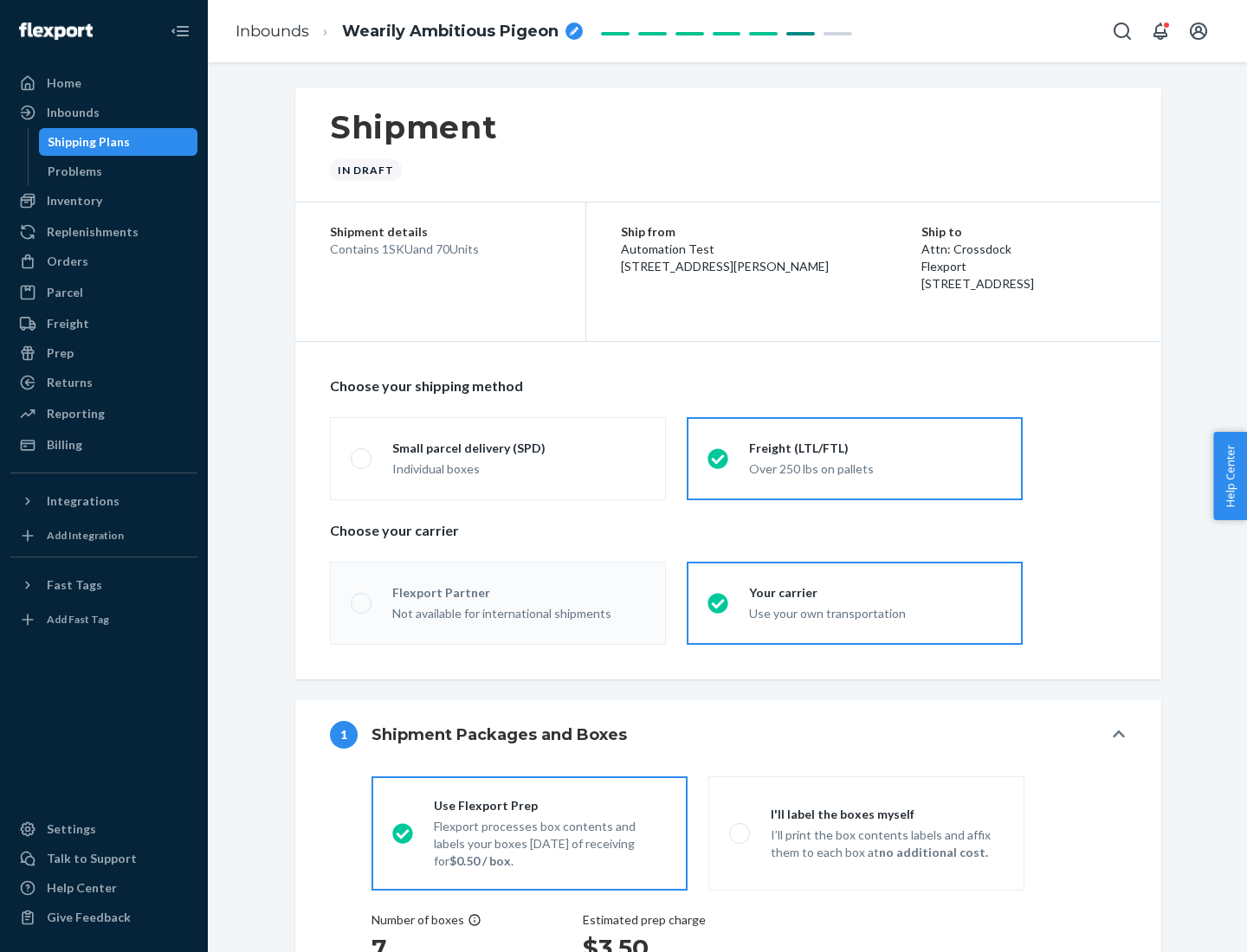
radio input "true"
radio input "false"
radio input "true"
radio input "false"
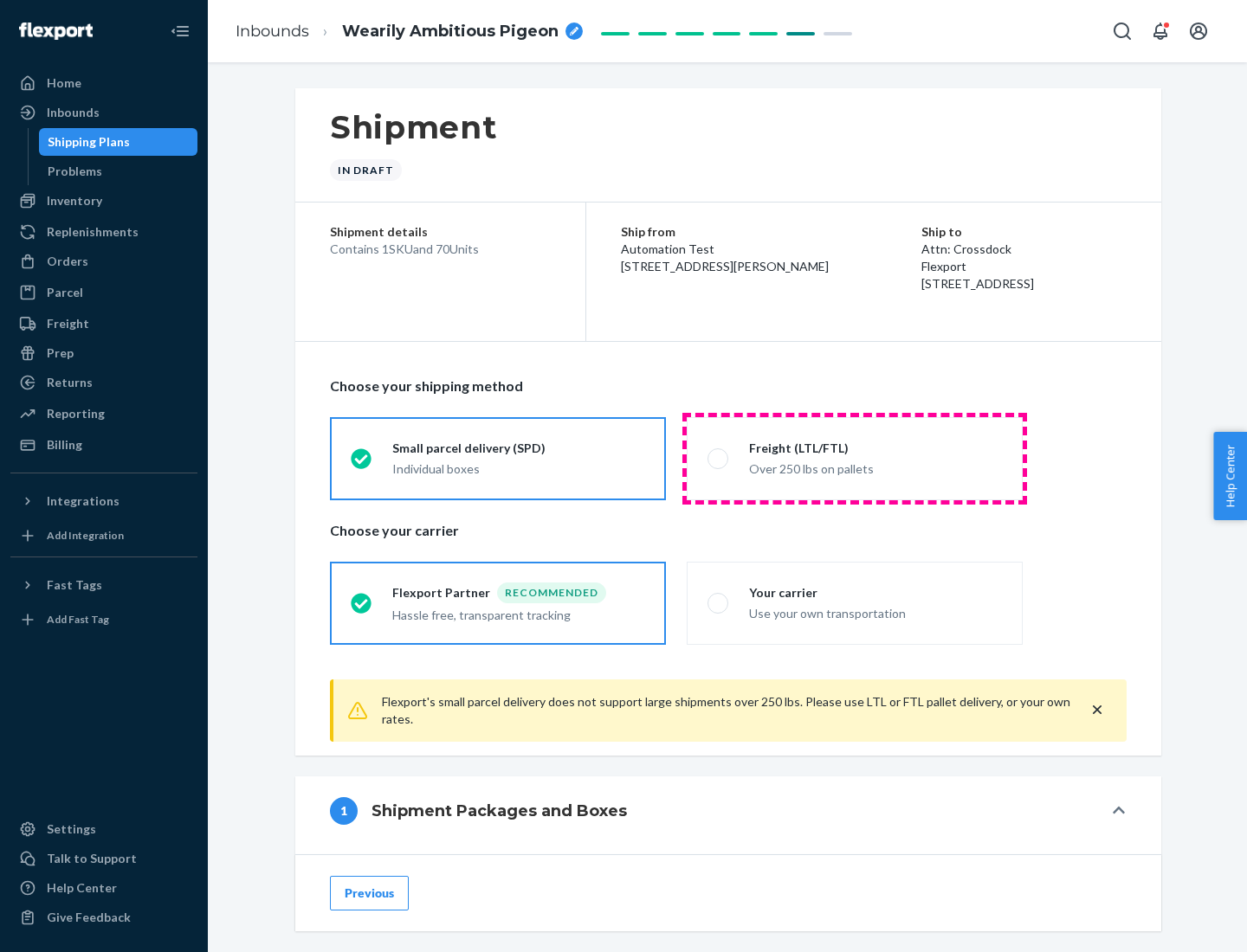
click at [854, 458] on div "Over 250 lbs on pallets" at bounding box center [875, 468] width 252 height 21
click at [718, 458] on input "Freight (LTL/FTL) Over 250 lbs on pallets" at bounding box center [712, 458] width 11 height 11
radio input "true"
radio input "false"
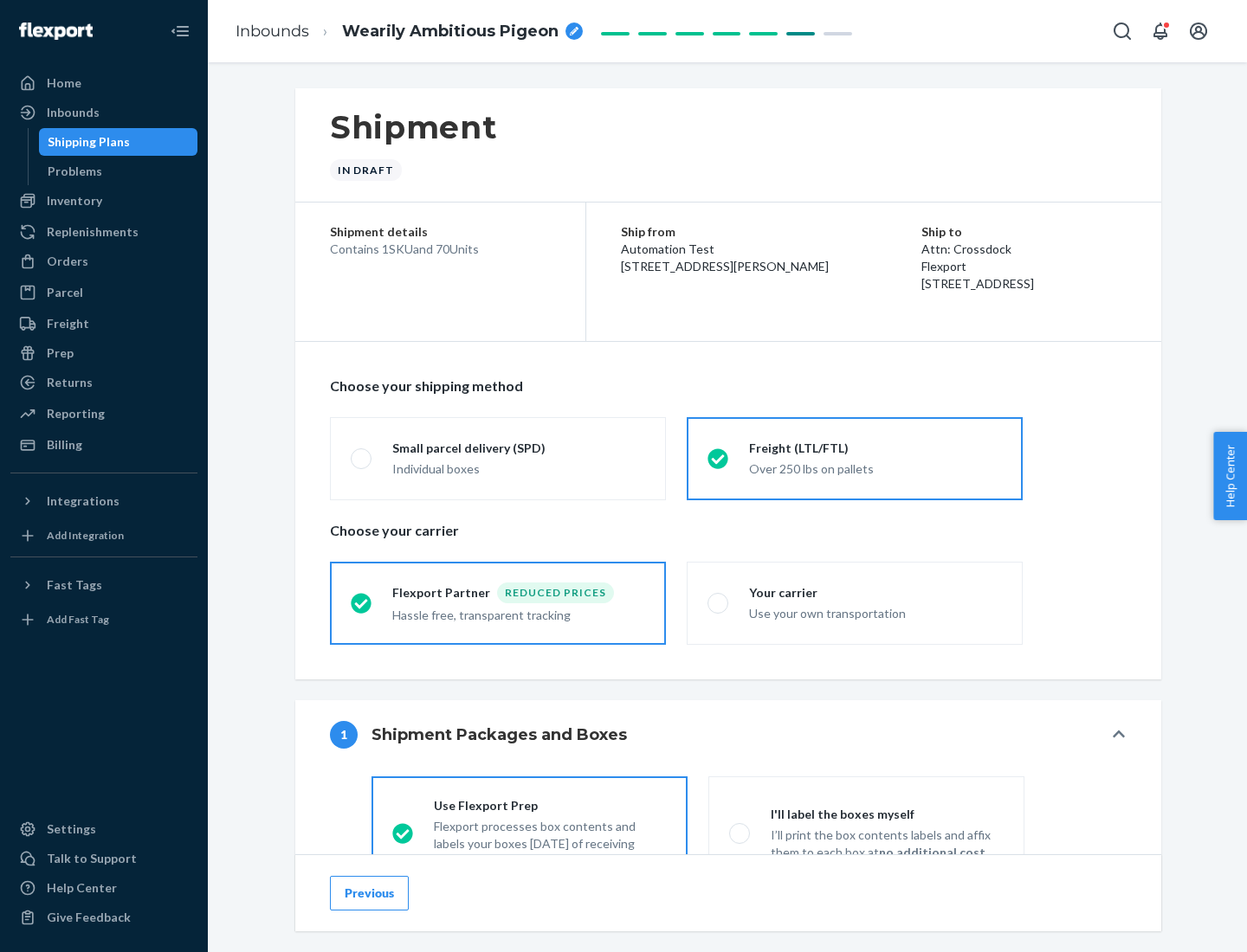
scroll to position [96, 0]
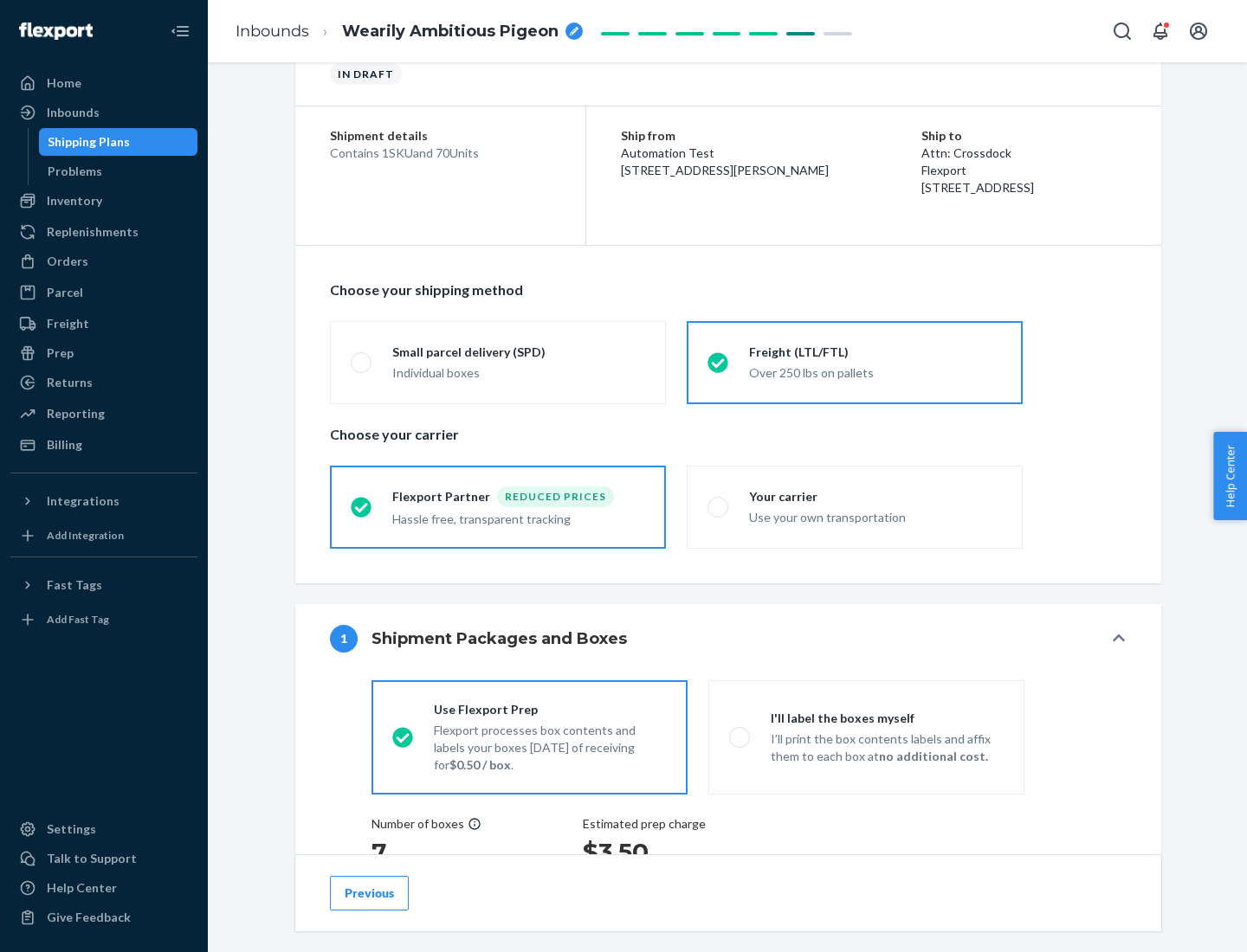
click at [854, 506] on div "Use your own transportation" at bounding box center [875, 516] width 252 height 21
click at [718, 506] on input "Your carrier Use your own transportation" at bounding box center [712, 506] width 11 height 11
radio input "true"
radio input "false"
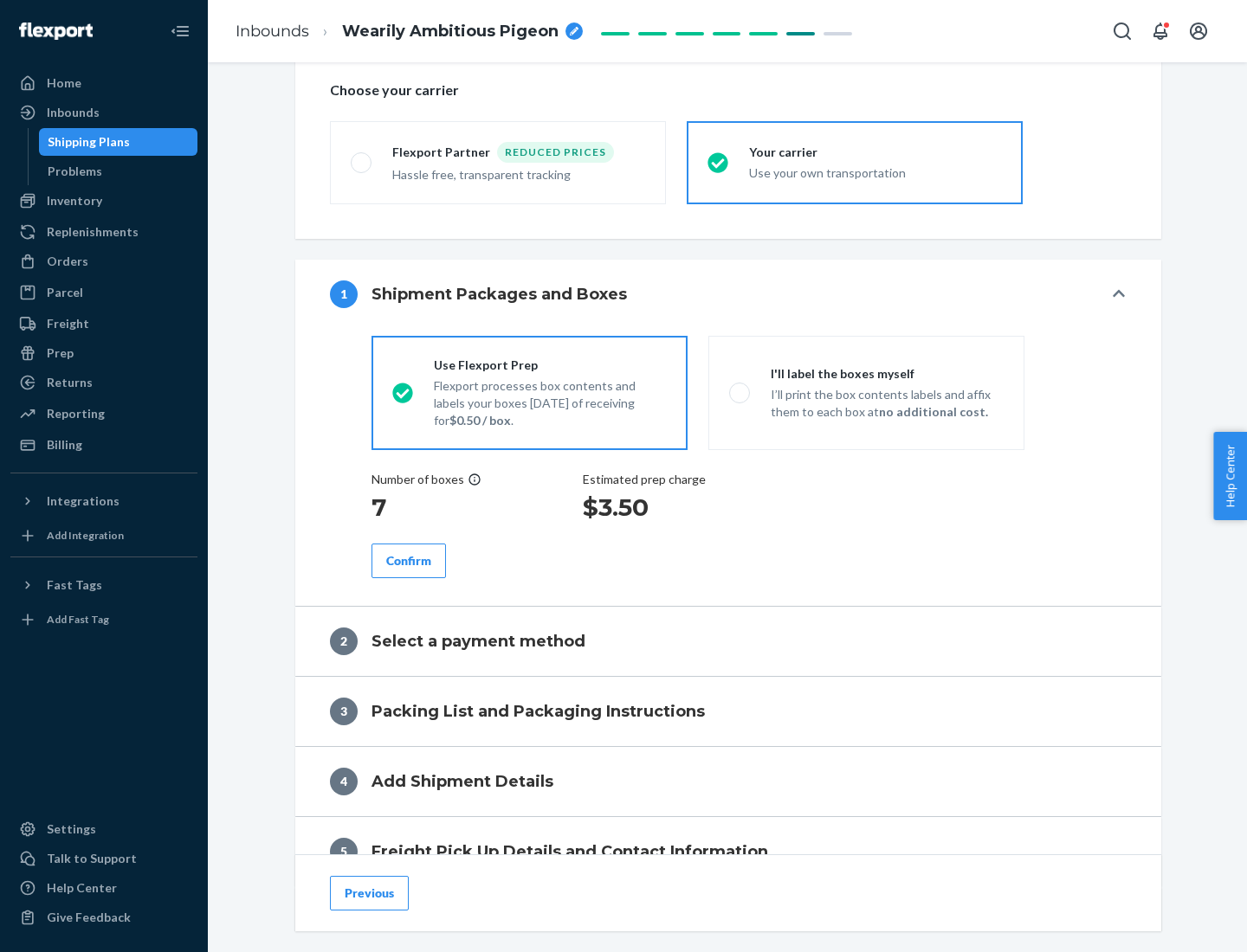
scroll to position [326, 0]
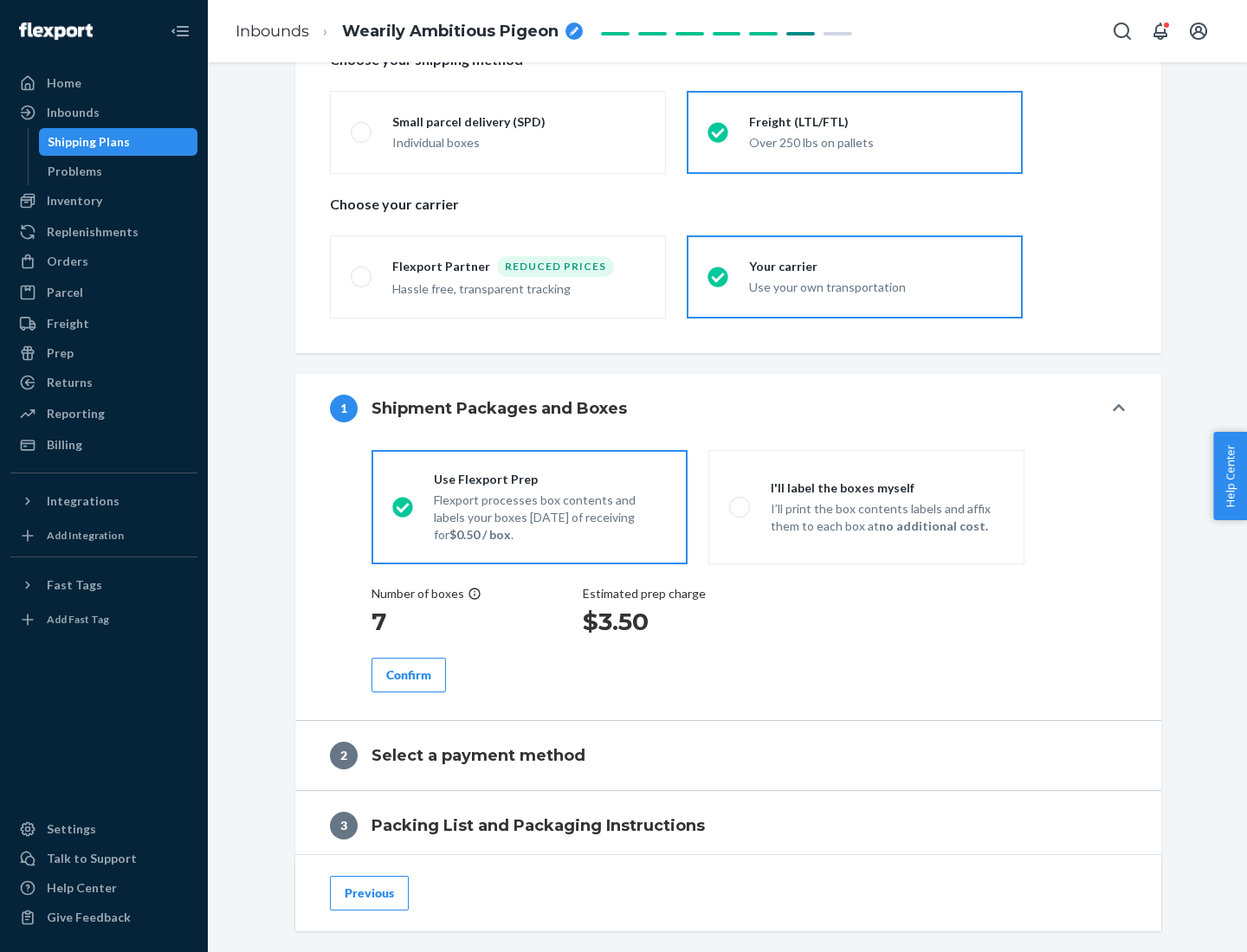
click at [866, 506] on p "I’ll print the box contents labels and affix them to each box at no additional …" at bounding box center [887, 517] width 233 height 34
click at [740, 506] on input "I'll label the boxes myself I’ll print the box contents labels and affix them t…" at bounding box center [734, 506] width 11 height 11
radio input "true"
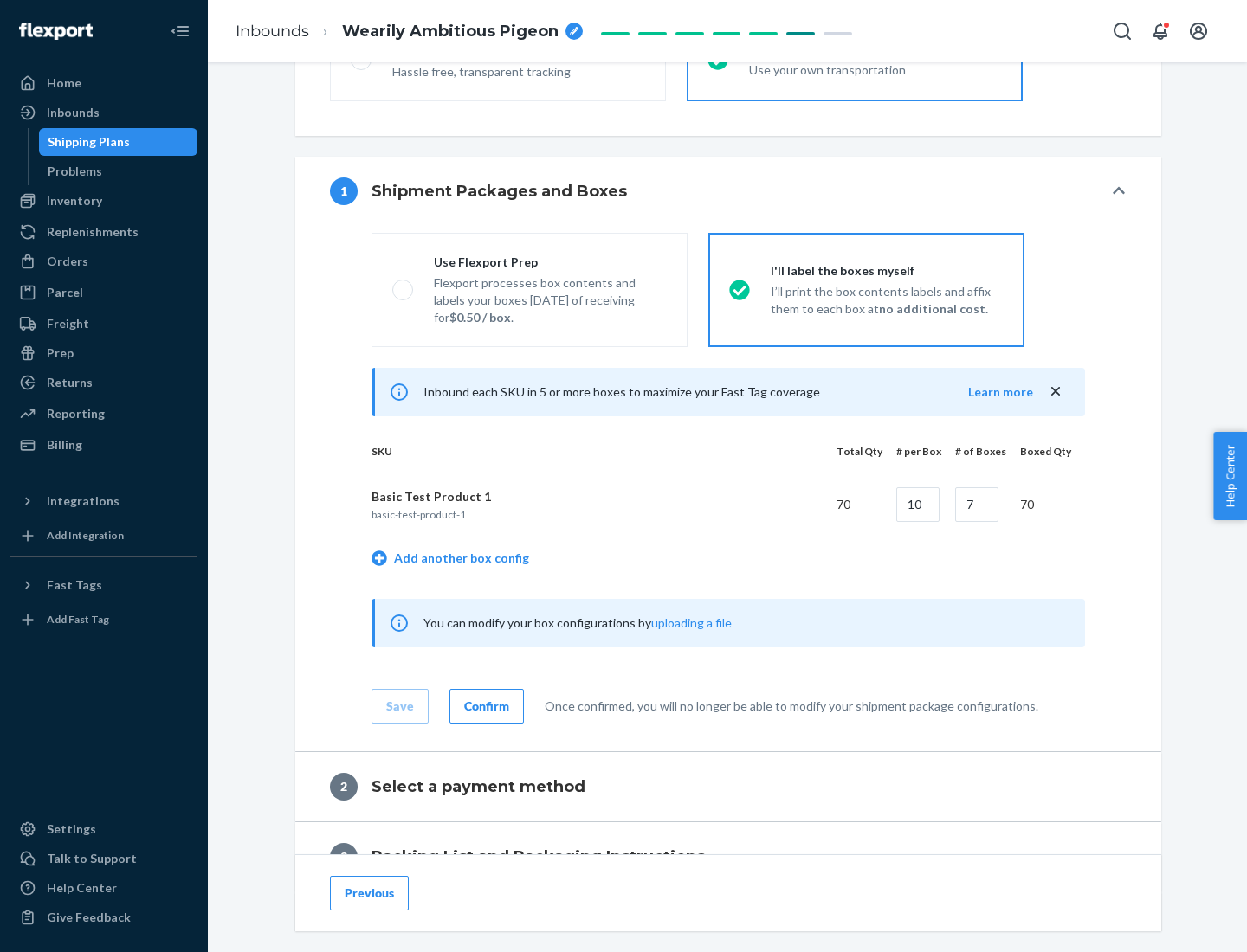
scroll to position [298, 0]
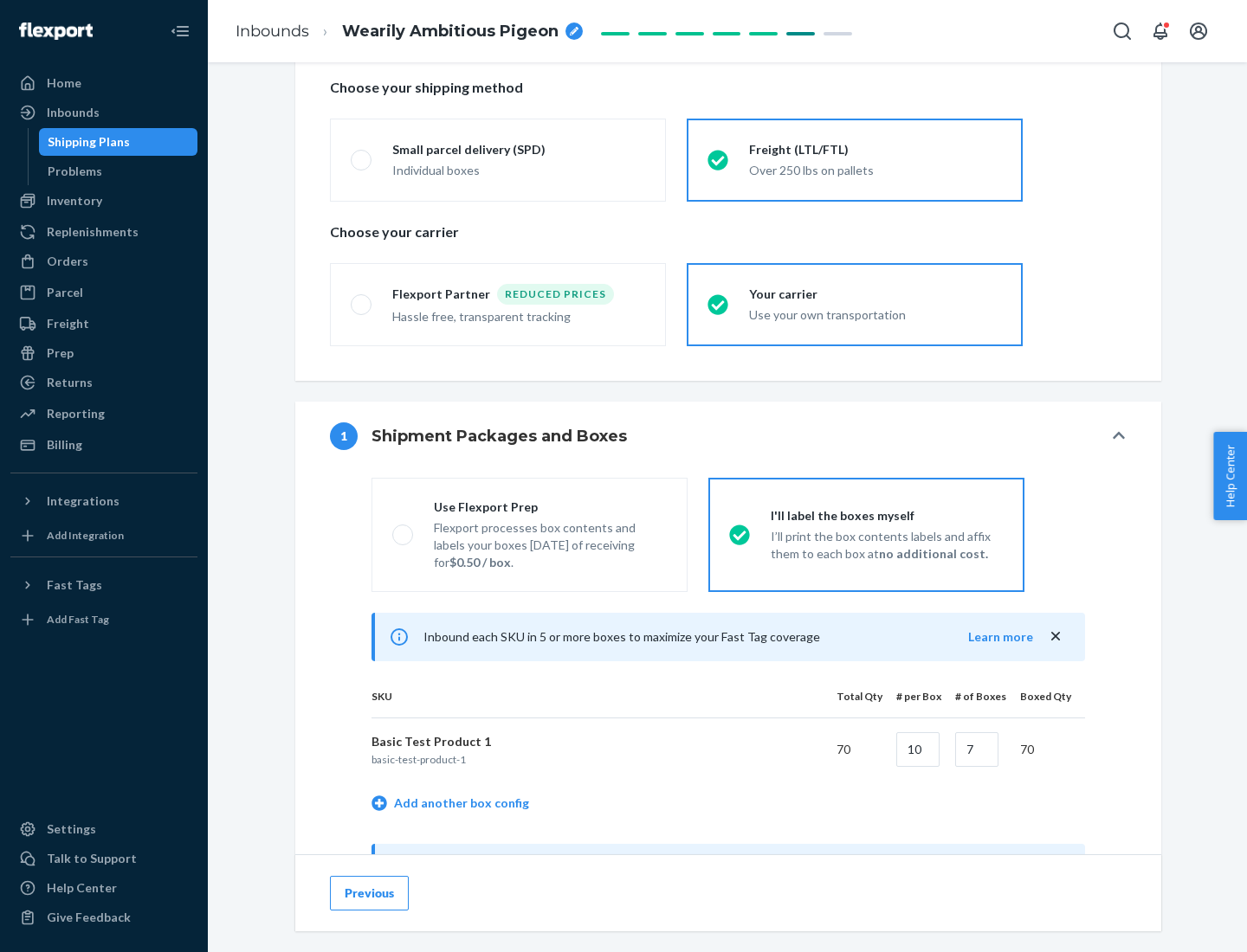
click at [550, 506] on div "Use Flexport Prep" at bounding box center [550, 507] width 233 height 18
click at [403, 528] on input "Use Flexport Prep Flexport processes box contents and labels your boxes [DATE] …" at bounding box center [397, 534] width 11 height 11
radio input "true"
radio input "false"
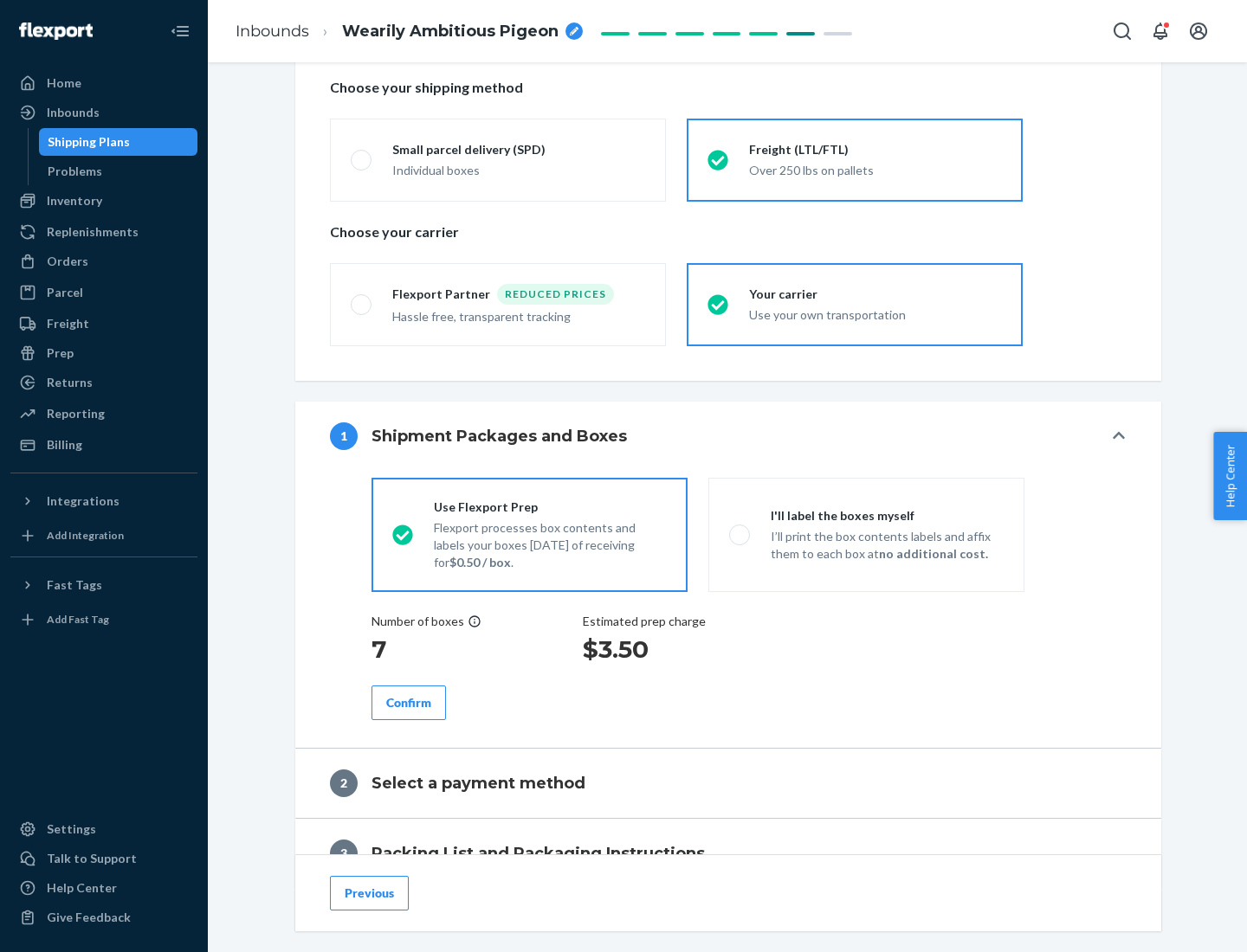
scroll to position [494, 0]
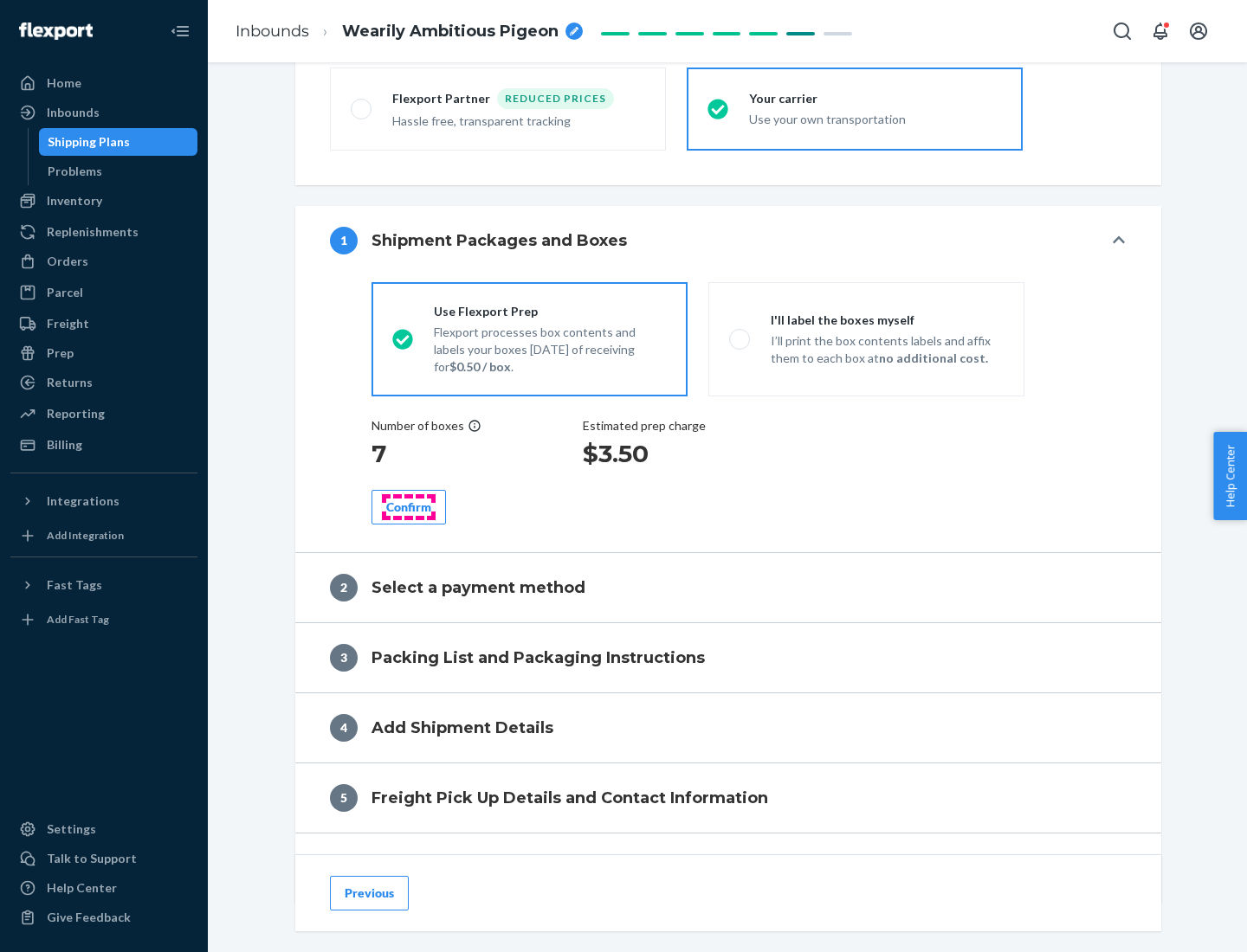
click at [409, 506] on div "Confirm" at bounding box center [409, 507] width 45 height 18
radio input "false"
